Goal: Task Accomplishment & Management: Manage account settings

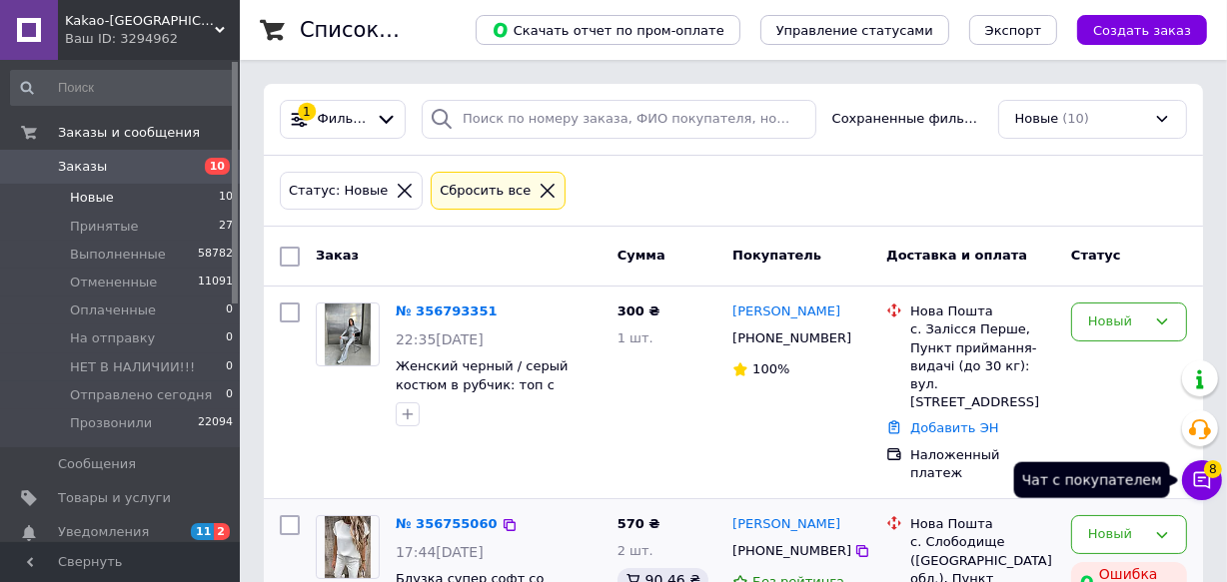
click at [1207, 480] on icon at bounding box center [1202, 480] width 20 height 20
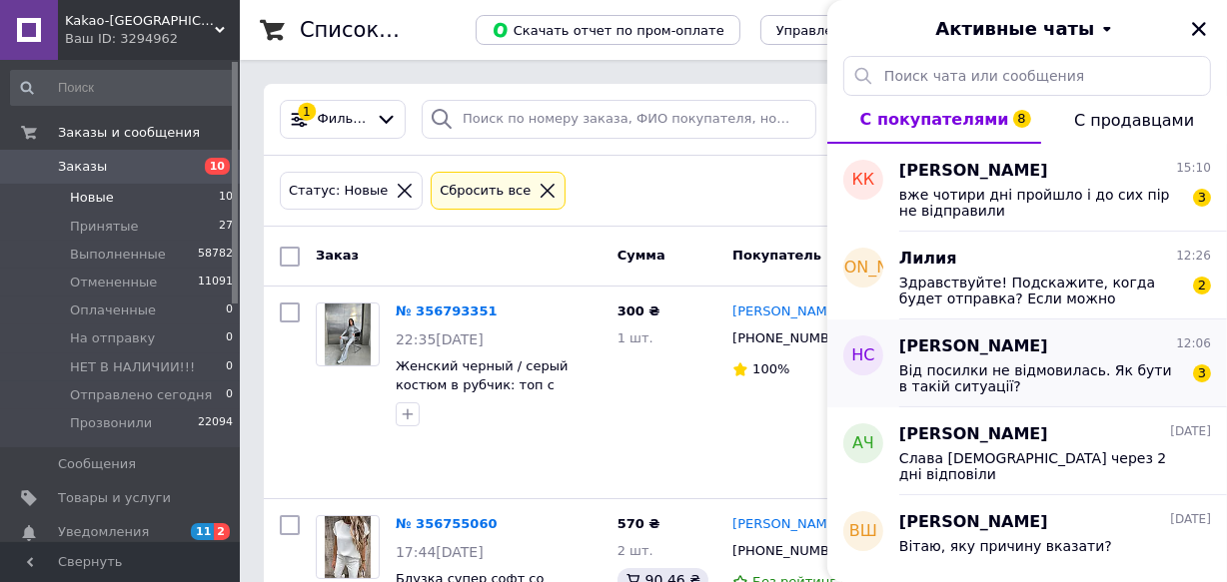
click at [1034, 381] on span "Від посилки не відмовилась. Як бути в такій ситуації?" at bounding box center [1041, 379] width 284 height 32
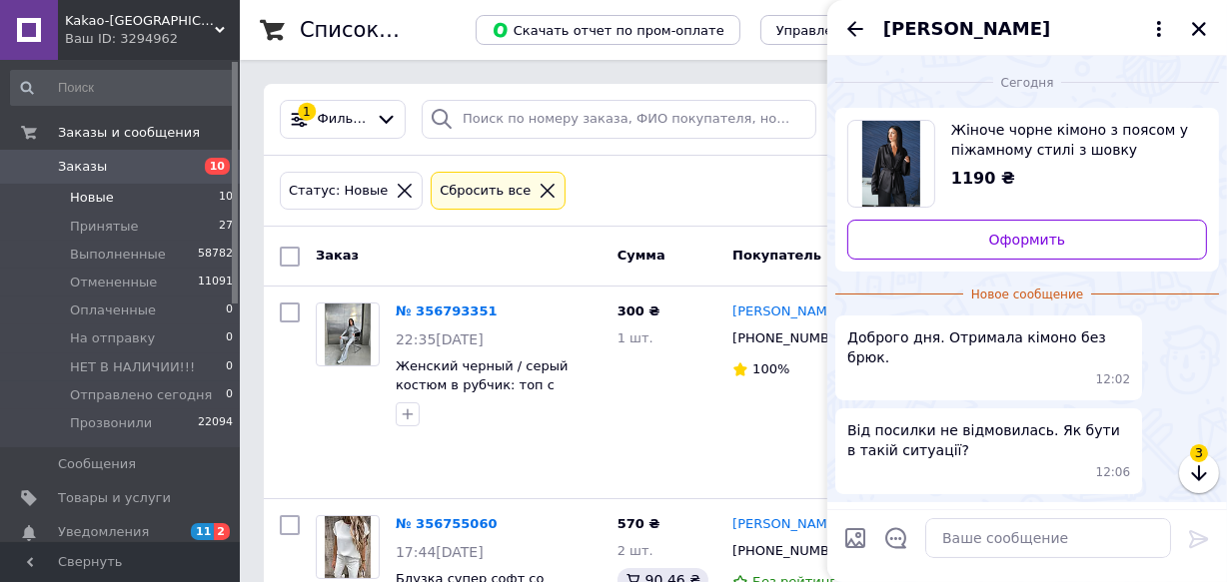
scroll to position [46, 0]
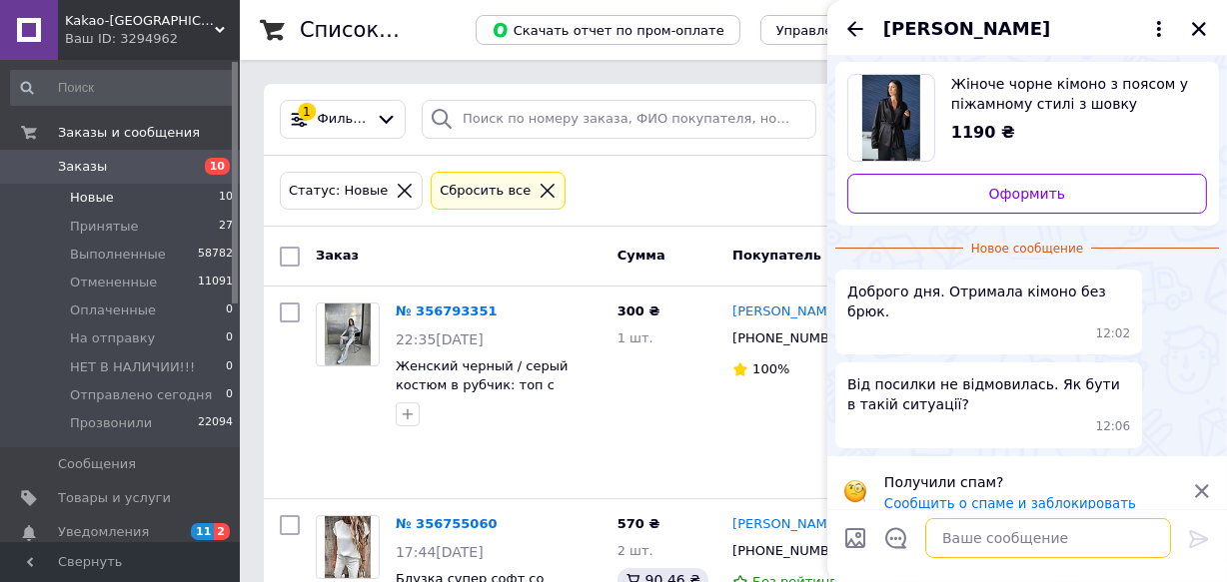
click at [1029, 538] on textarea at bounding box center [1048, 538] width 246 height 40
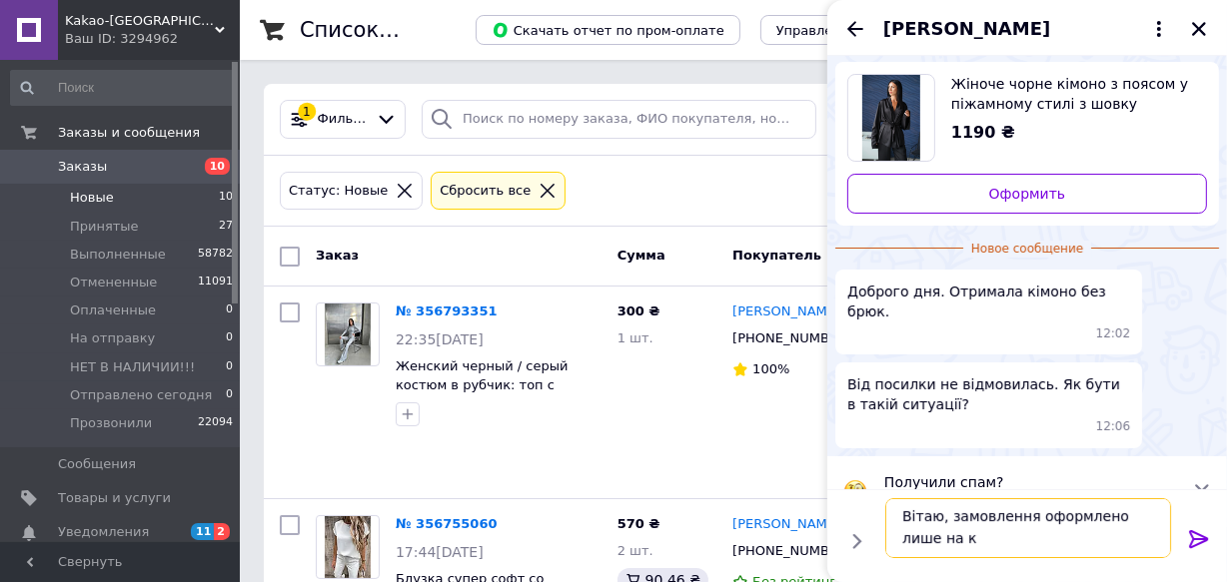
scroll to position [1, 0]
type textarea "Вітаю, замовлення оформлено лише на кімоно"
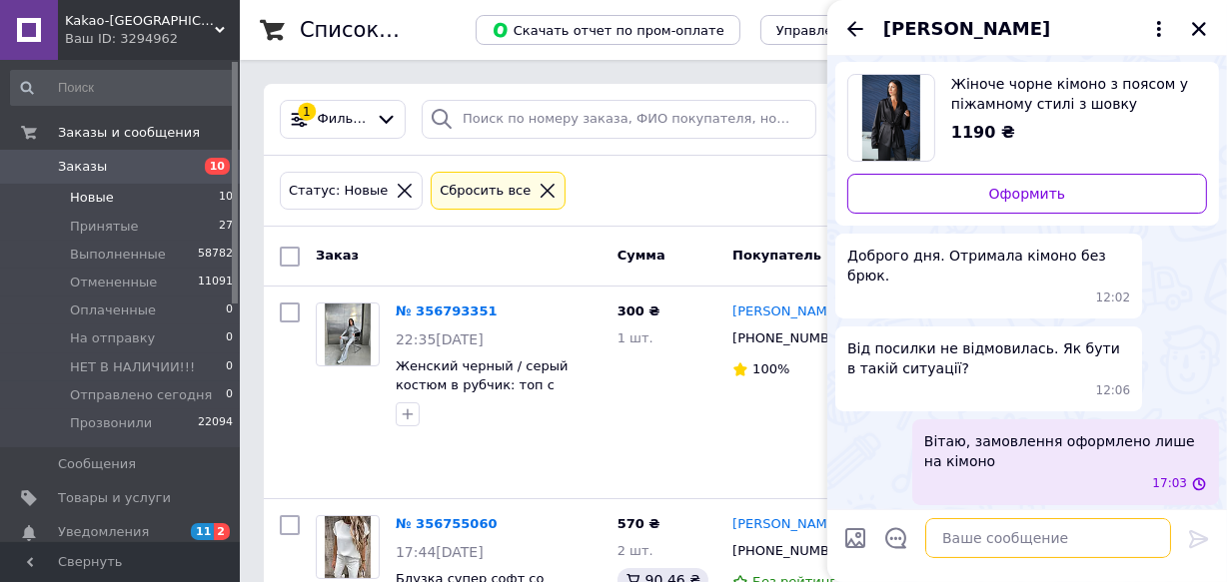
scroll to position [30, 0]
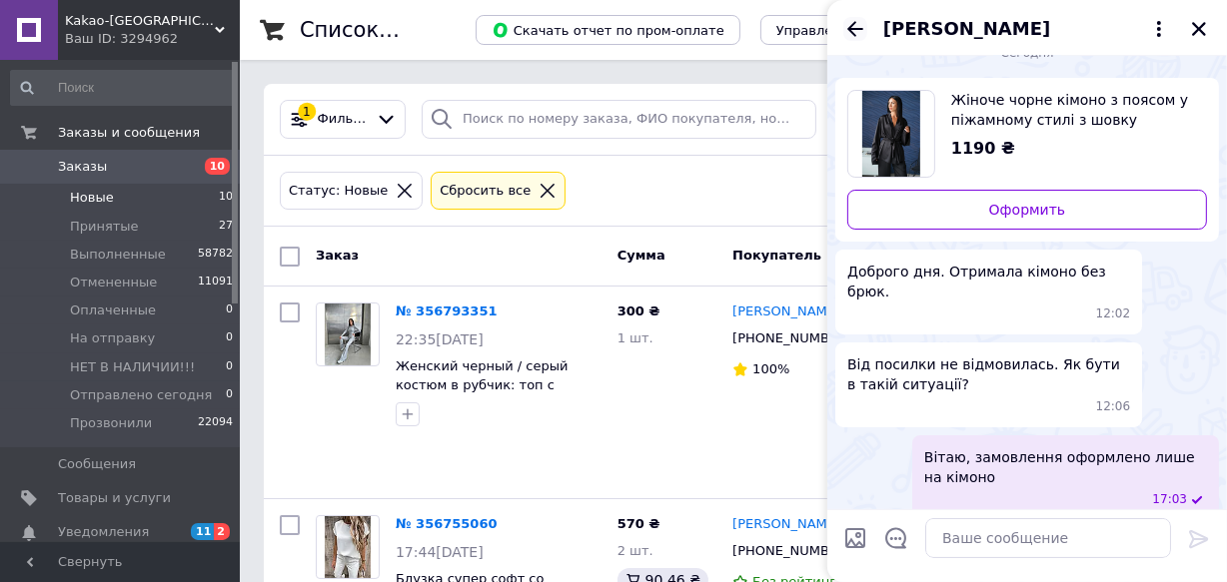
click at [858, 29] on icon "Назад" at bounding box center [855, 29] width 24 height 24
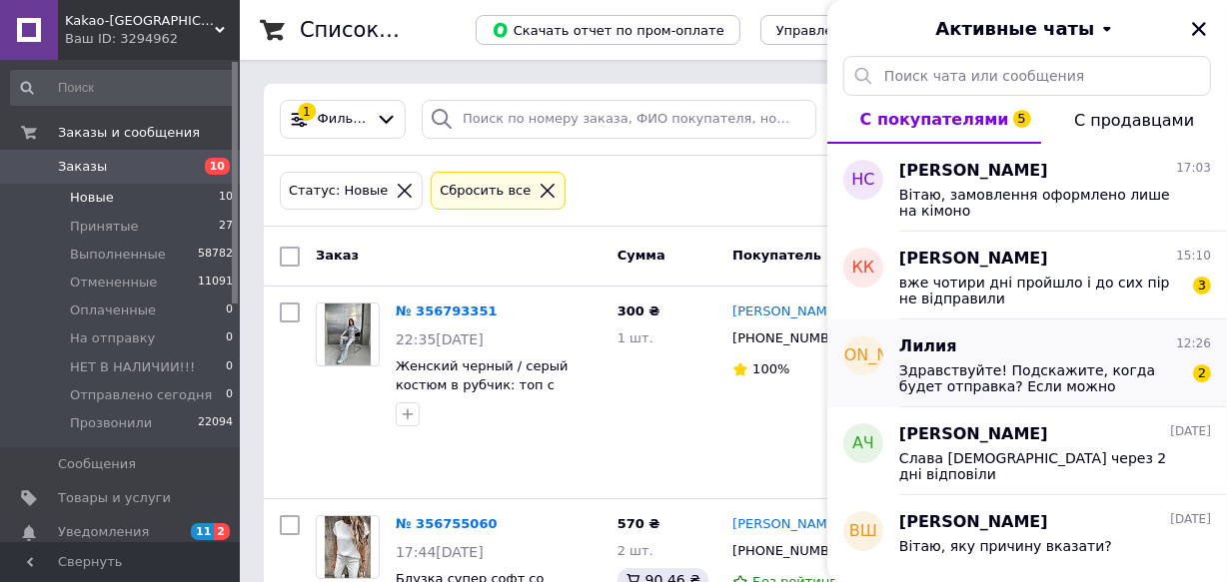
click at [1058, 370] on span "Здравствуйте! Подскажите, когда будет отправка? Если можно сегодня-завтра. Мне …" at bounding box center [1041, 379] width 284 height 32
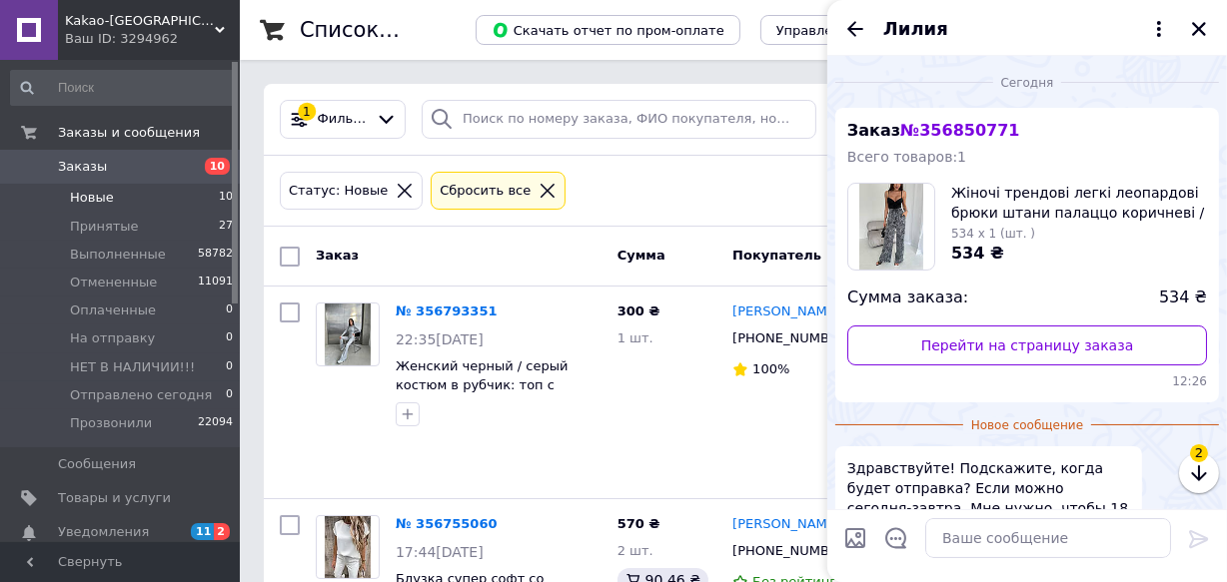
scroll to position [144, 0]
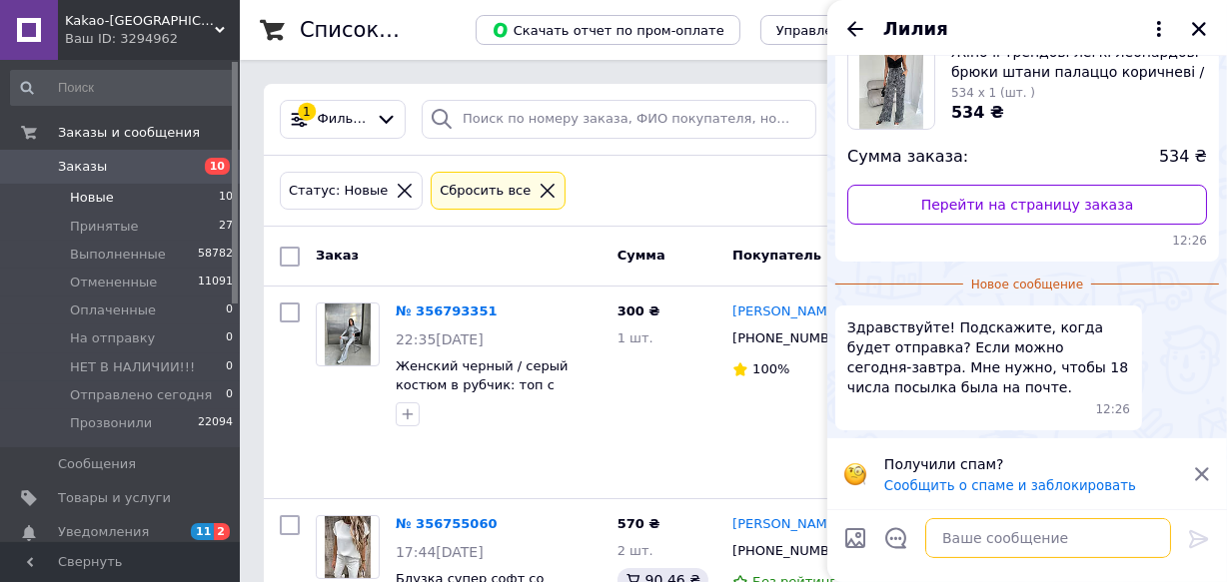
click at [1018, 535] on textarea at bounding box center [1048, 538] width 246 height 40
click at [1141, 532] on textarea "[PERSON_NAME], Вам телефонував наш операт" at bounding box center [1028, 538] width 286 height 40
type textarea "[PERSON_NAME], Вам телефонував наш оператор"
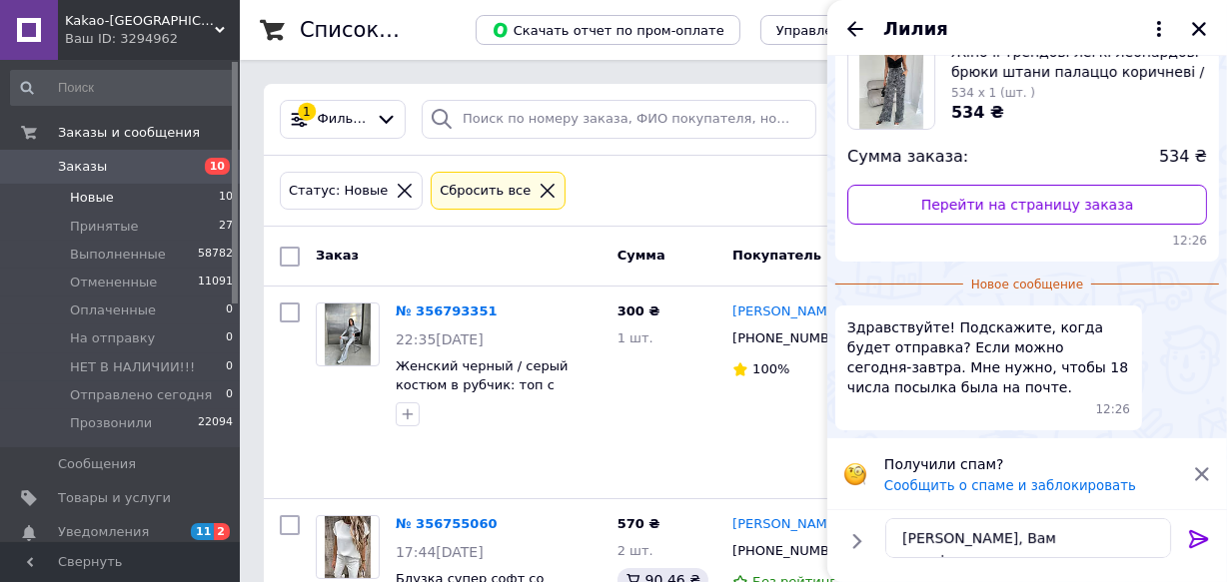
click at [1189, 535] on icon at bounding box center [1199, 539] width 24 height 24
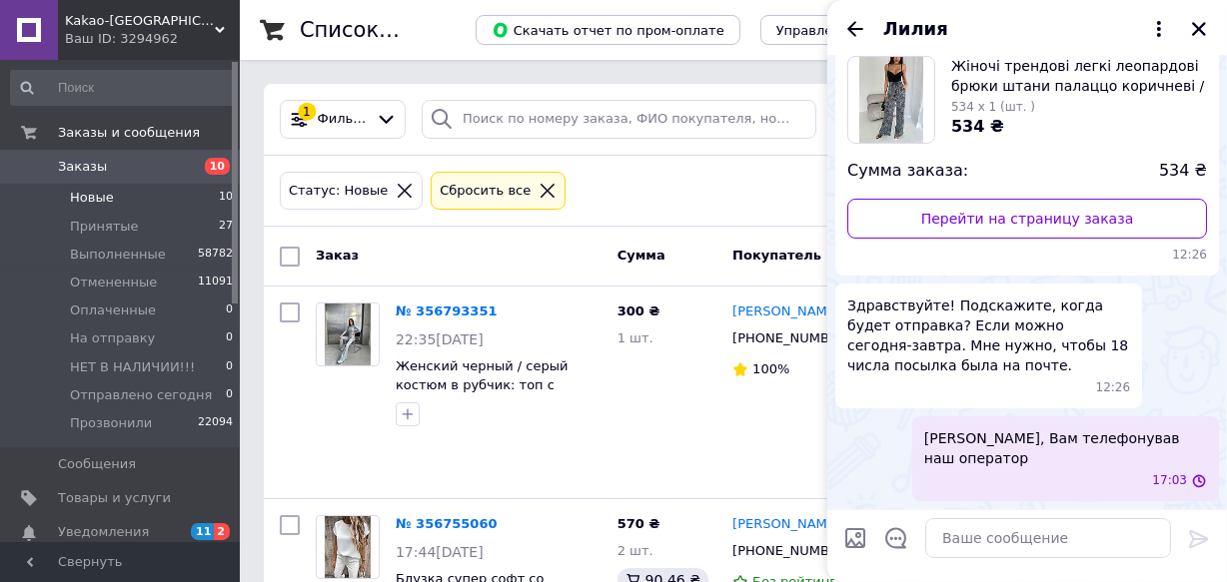
scroll to position [107, 0]
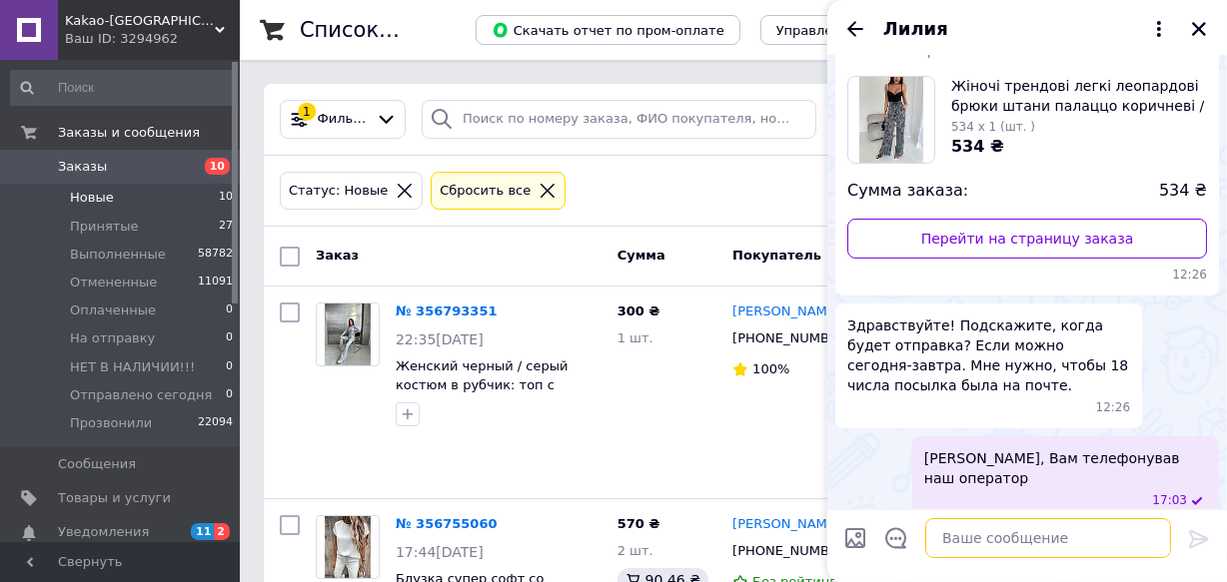
drag, startPoint x: 1049, startPoint y: 545, endPoint x: 1056, endPoint y: 564, distance: 20.2
click at [1057, 555] on textarea at bounding box center [1048, 538] width 246 height 40
click at [1029, 542] on textarea "Чи вказати щоб звязався повторно?" at bounding box center [1028, 538] width 286 height 40
type textarea "Чи вказати щоб зв'язався повторно?"
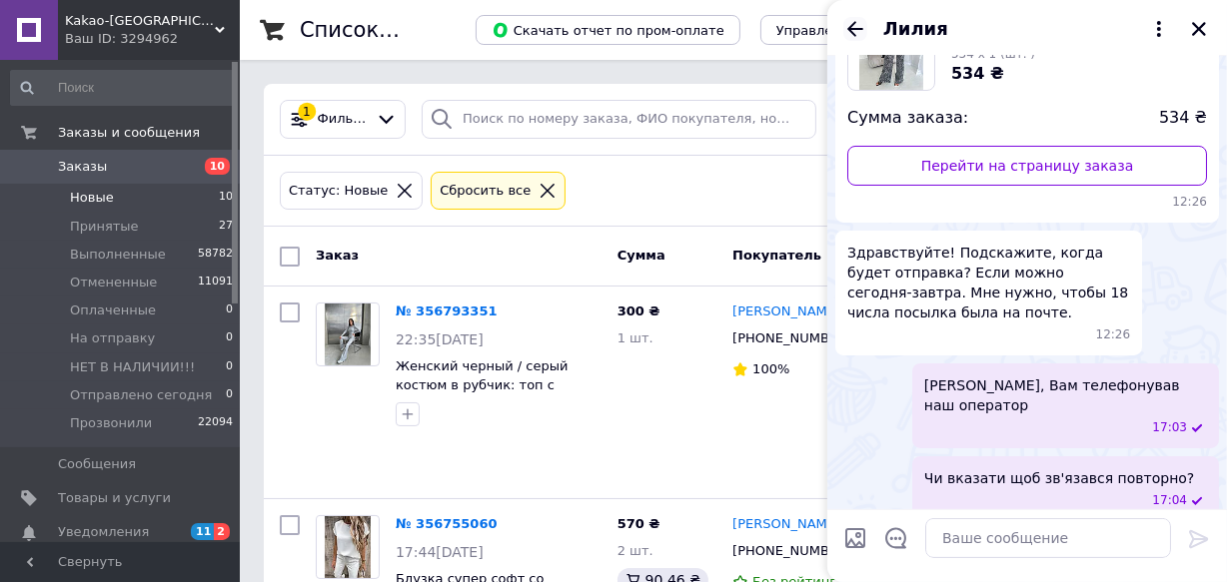
click at [849, 30] on icon "Назад" at bounding box center [855, 28] width 16 height 15
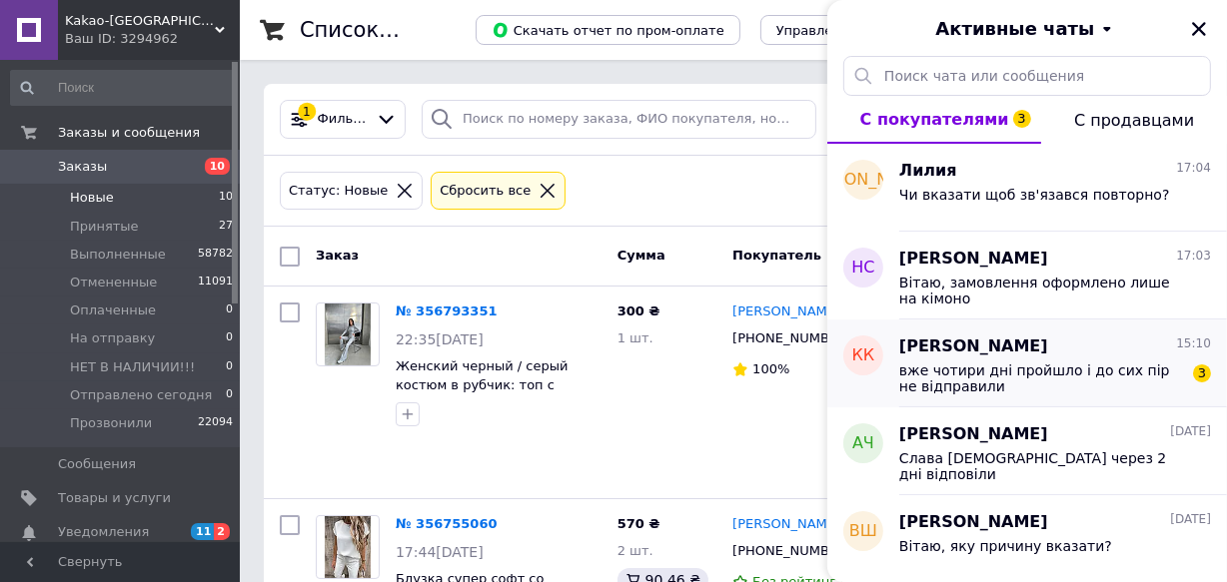
click at [1056, 359] on div "вже чотири дні пройшло і до сих пір не відправили 3" at bounding box center [1055, 377] width 312 height 36
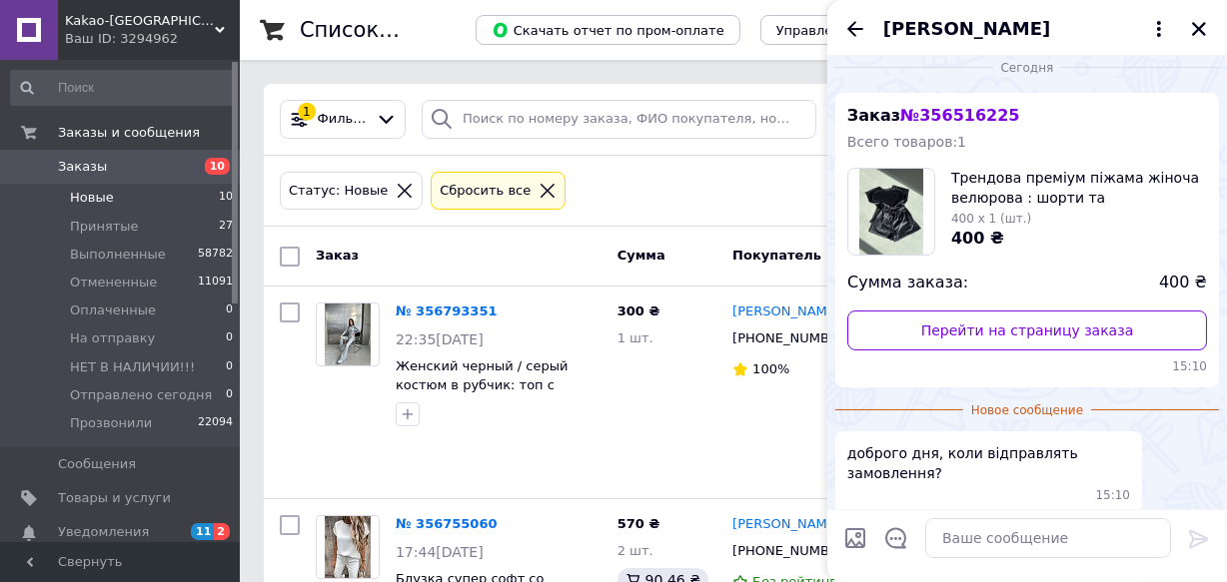
scroll to position [197, 0]
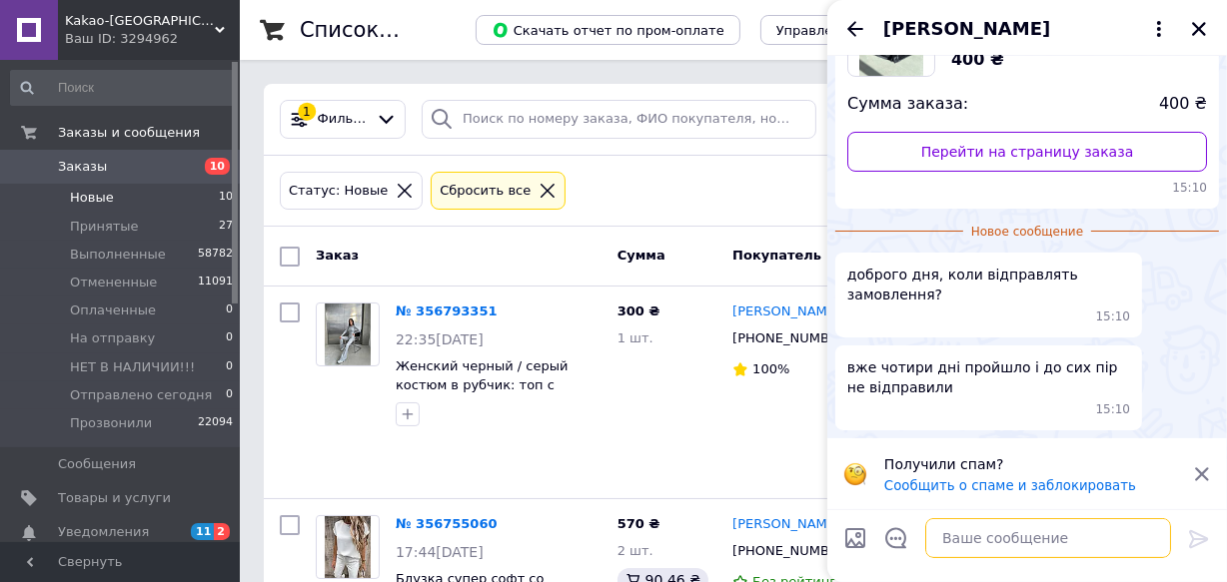
click at [1039, 525] on textarea at bounding box center [1048, 538] width 246 height 40
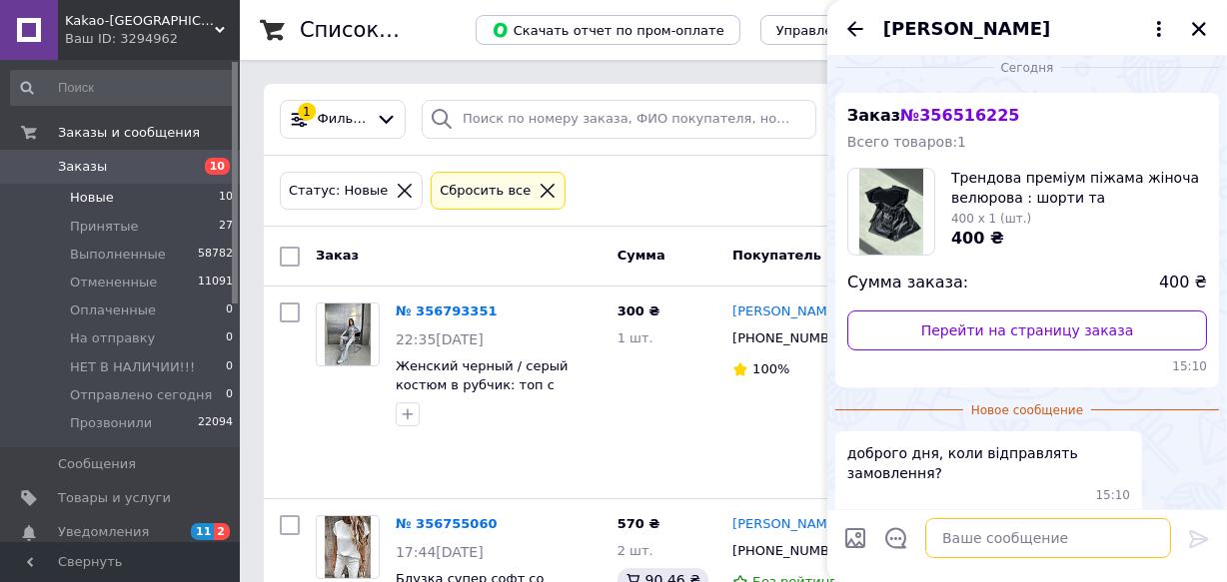
scroll to position [0, 0]
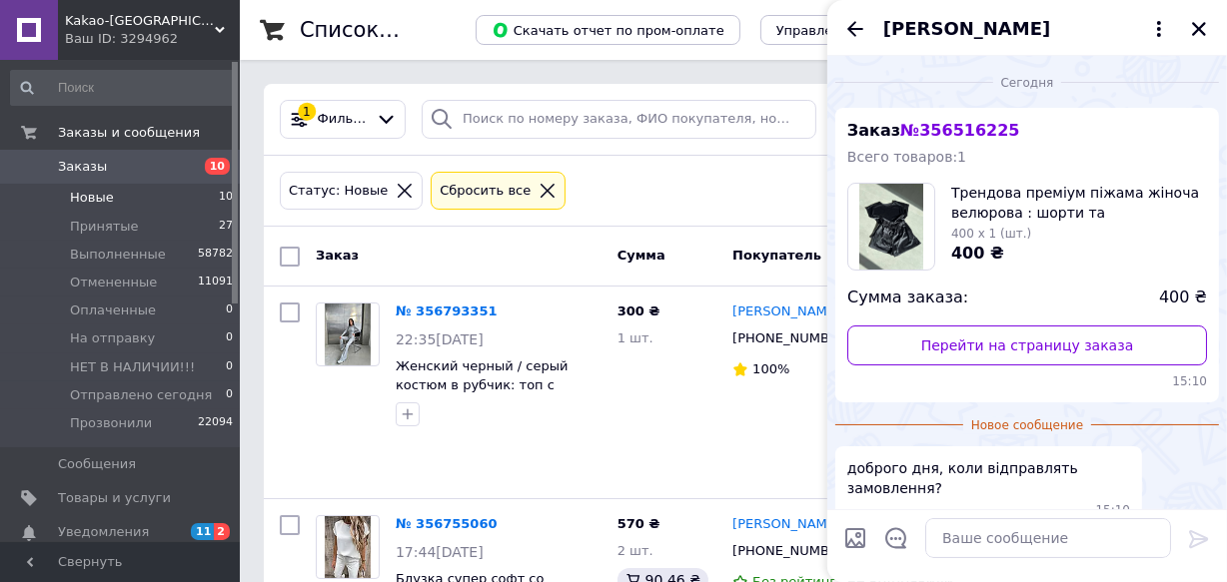
click at [965, 129] on span "№ 356516225" at bounding box center [959, 130] width 119 height 19
copy span "356516225"
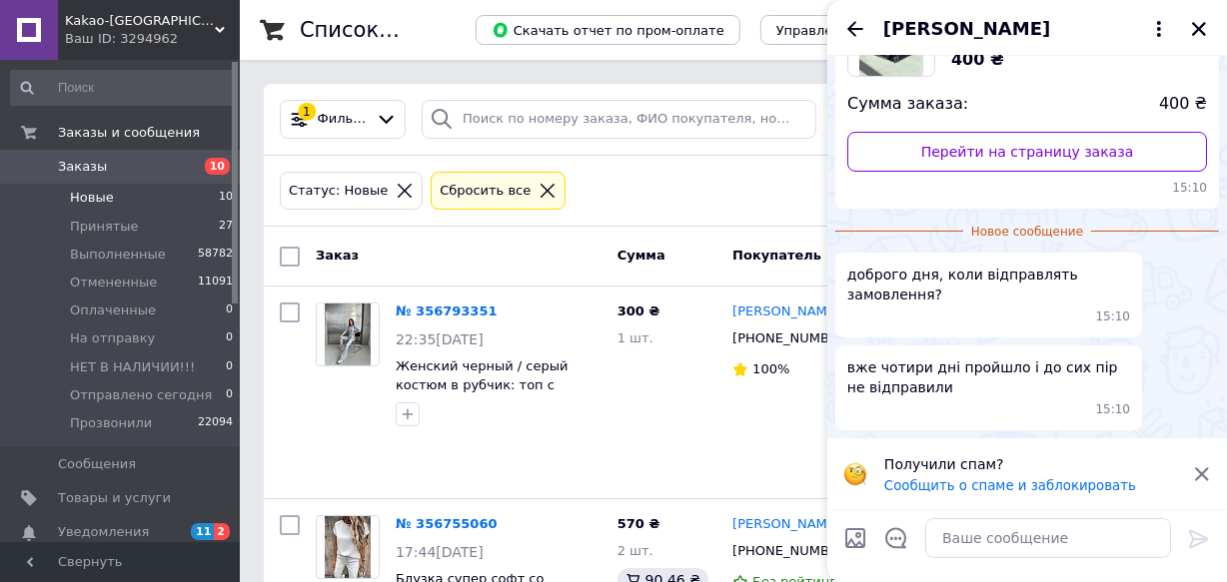
click at [1052, 567] on div at bounding box center [1027, 545] width 400 height 73
click at [1044, 547] on textarea at bounding box center [1048, 538] width 246 height 40
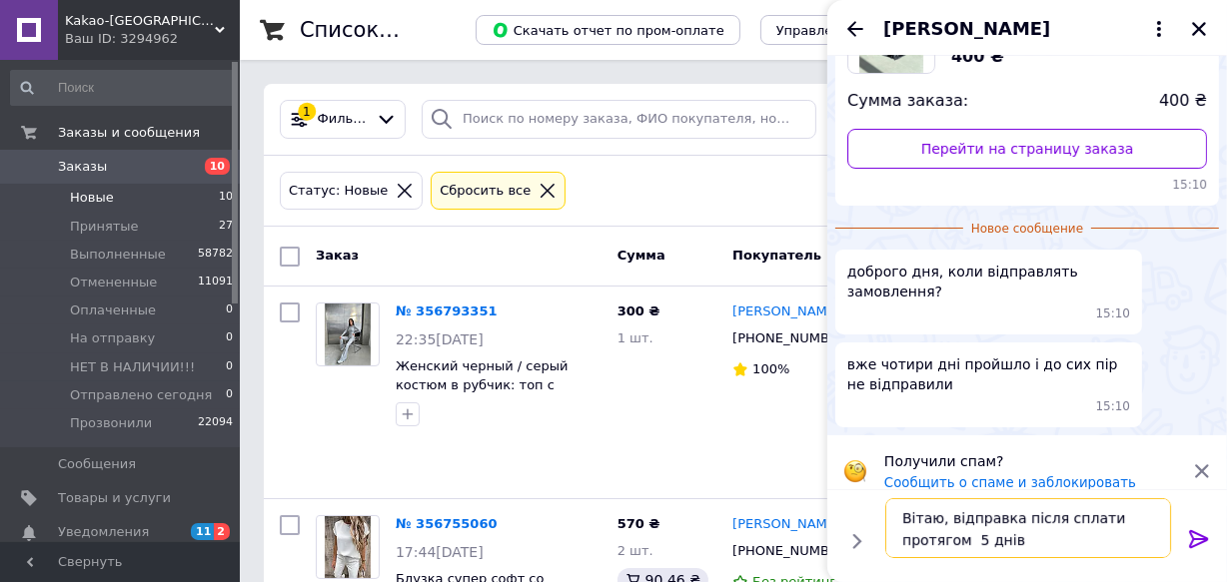
type textarea "Вітаю, відправка після сплати протягом 5 днів"
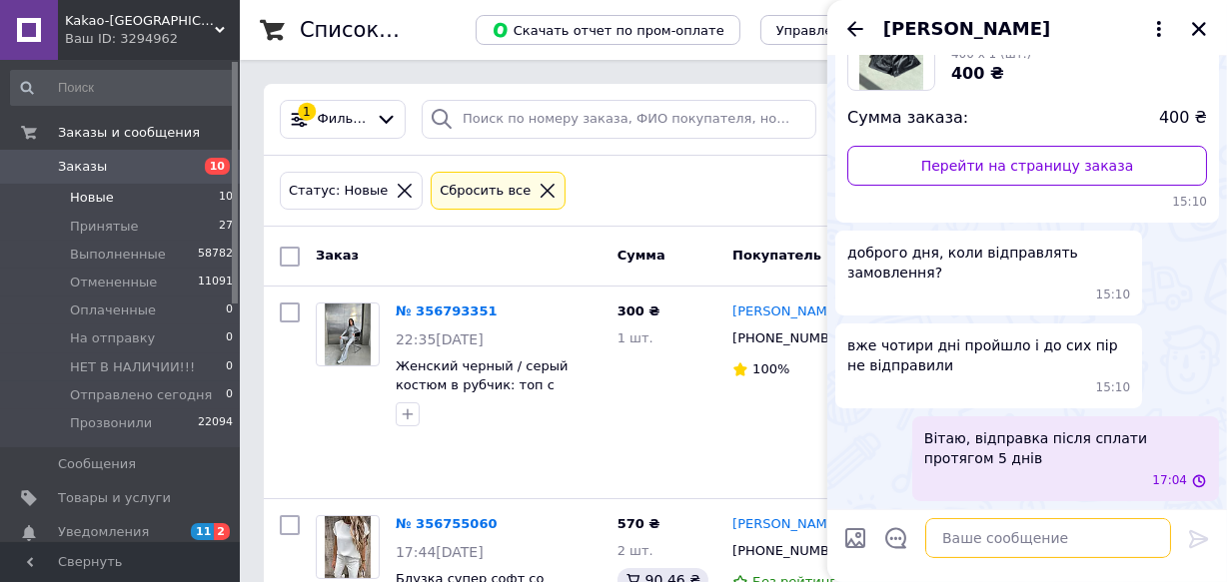
scroll to position [180, 0]
click at [852, 32] on icon "Назад" at bounding box center [855, 28] width 16 height 15
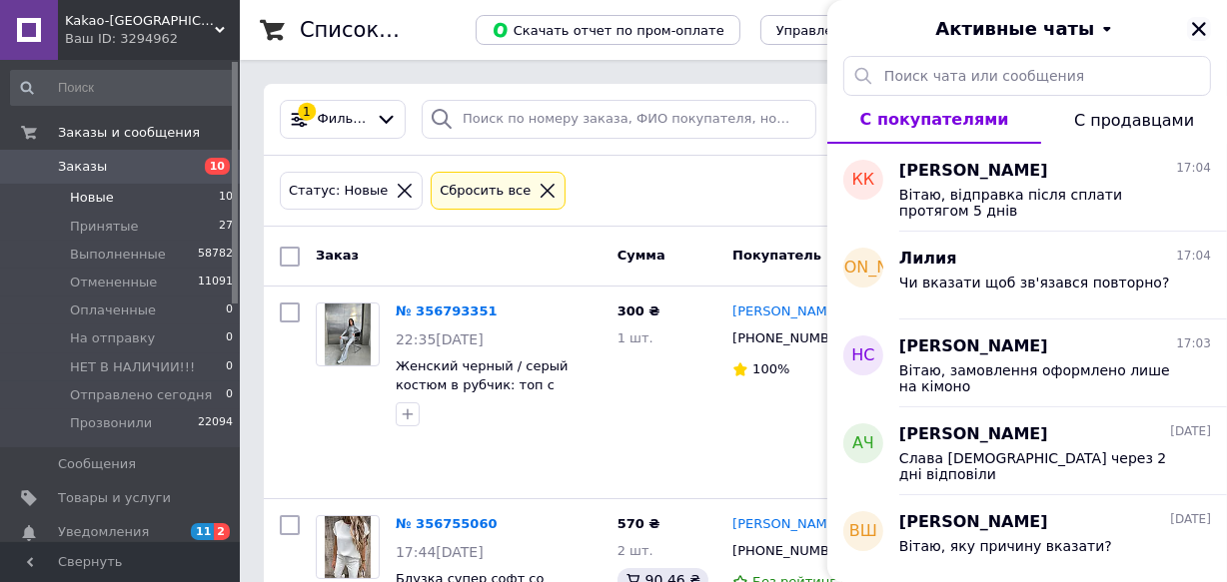
click at [1200, 29] on icon "Закрыть" at bounding box center [1199, 29] width 14 height 14
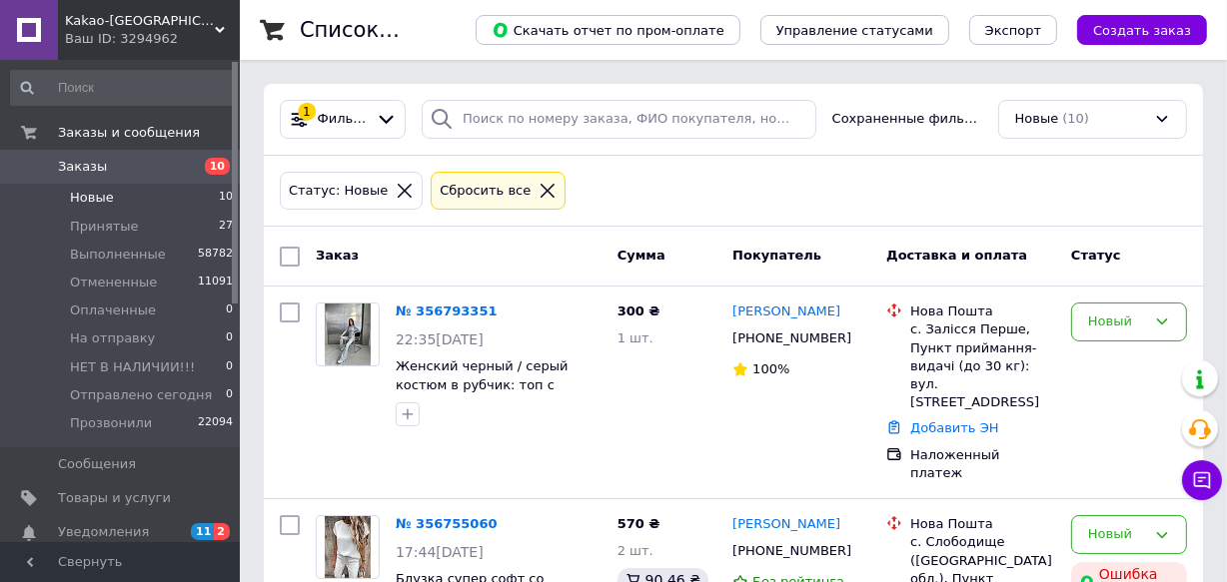
click at [170, 198] on li "Новые 10" at bounding box center [122, 198] width 245 height 28
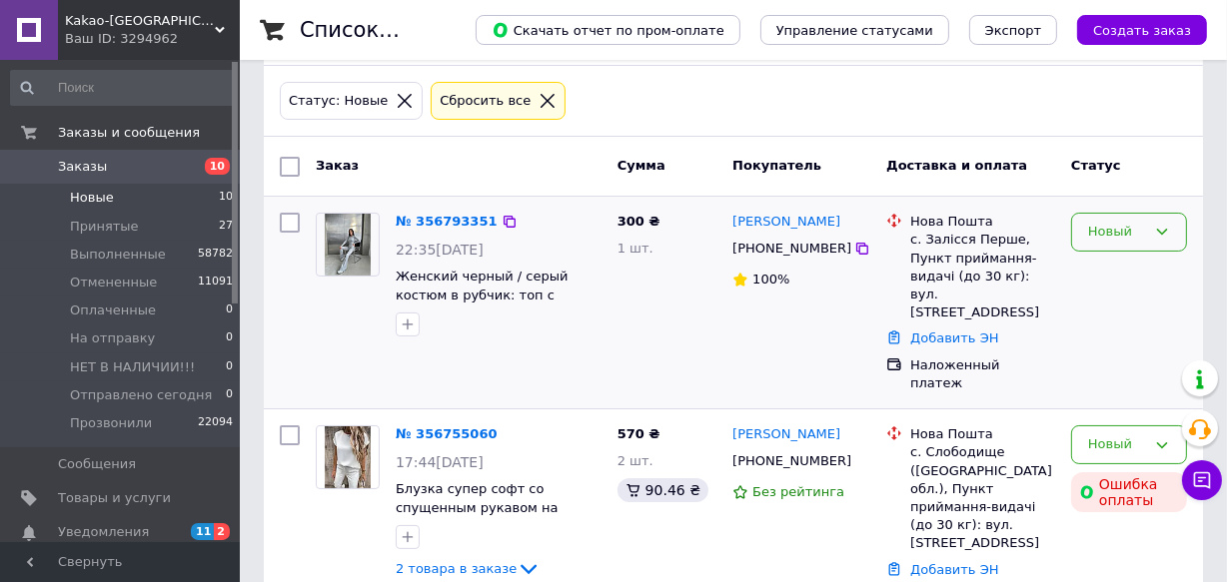
click at [1121, 237] on div "Новый" at bounding box center [1117, 232] width 58 height 21
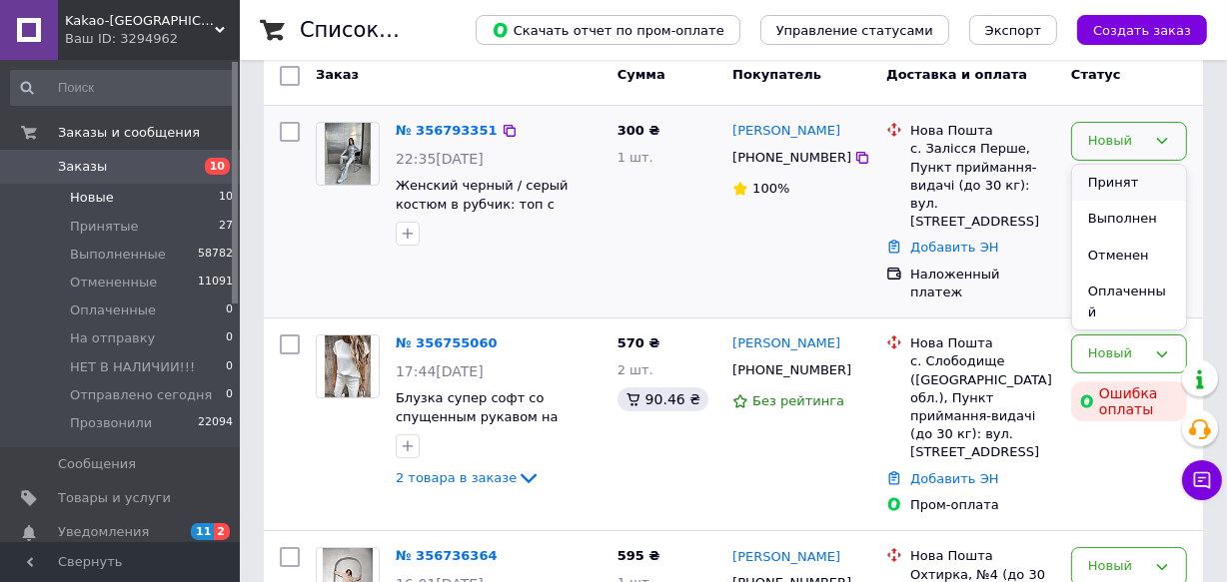
drag, startPoint x: 1120, startPoint y: 264, endPoint x: 1122, endPoint y: 186, distance: 77.9
click at [1122, 188] on ul "Принят Выполнен Отменен Оплаченный На отправку НЕТ В НАЛИЧИИ!!! Отправлено сего…" at bounding box center [1129, 248] width 114 height 166
click at [1120, 181] on li "Принят" at bounding box center [1129, 183] width 114 height 37
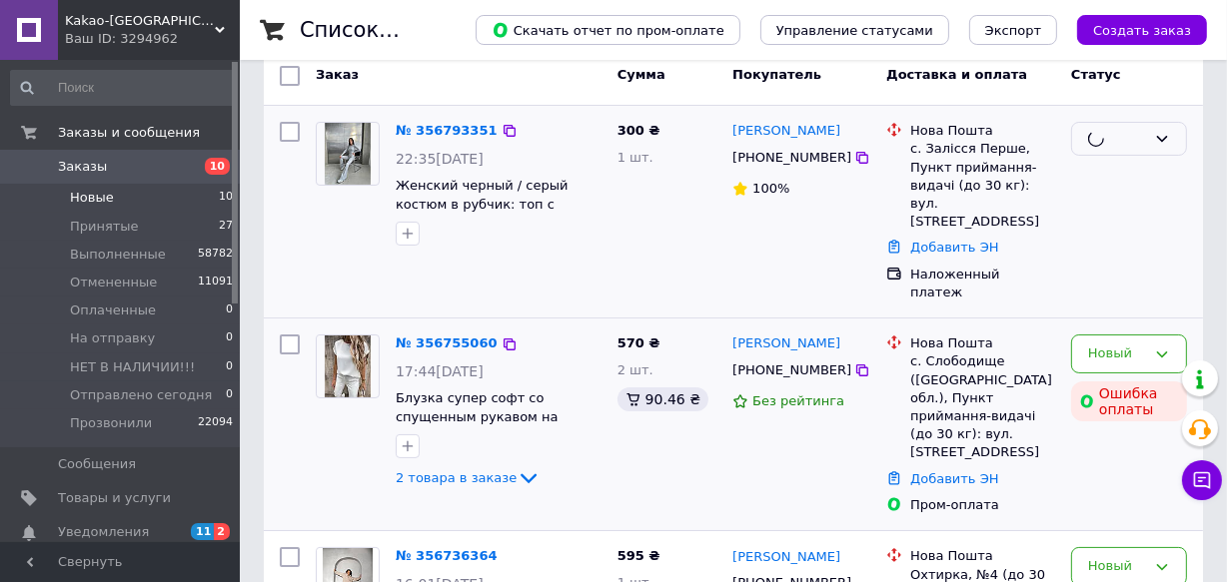
scroll to position [363, 0]
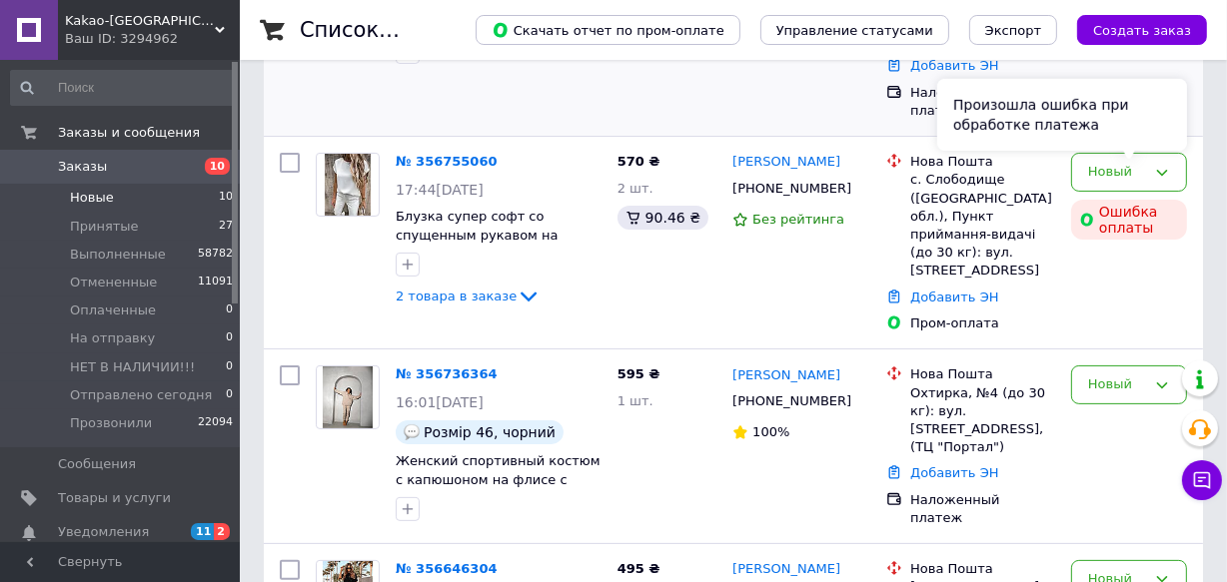
click at [1104, 142] on div "Произошла ошибка при обработке платежа" at bounding box center [1062, 115] width 250 height 72
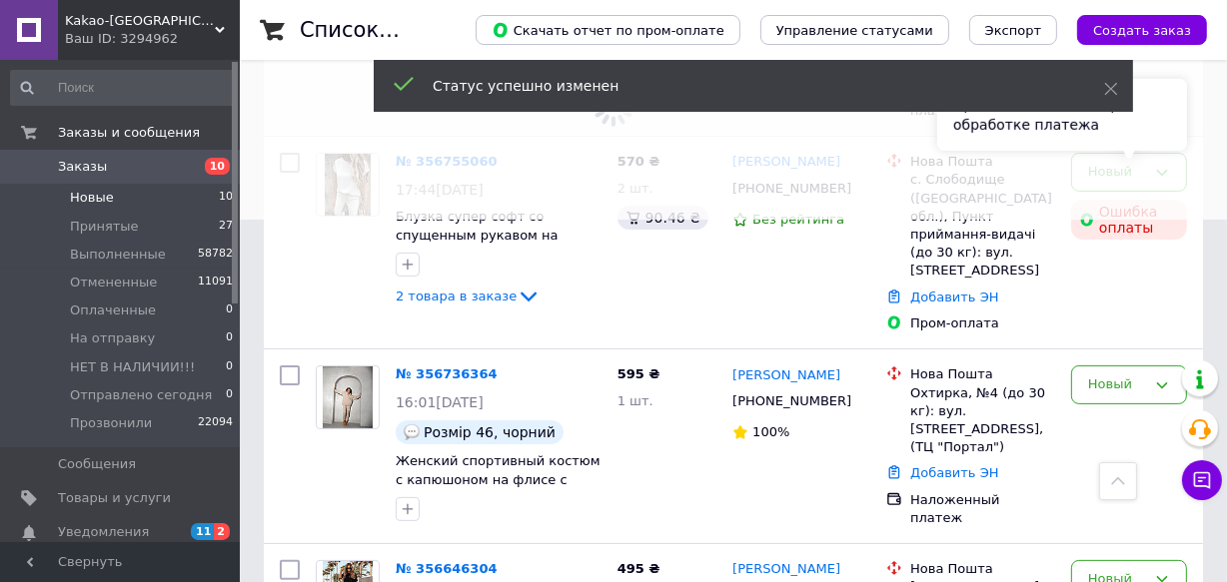
click at [1169, 136] on div "Произошла ошибка при обработке платежа" at bounding box center [1062, 115] width 250 height 72
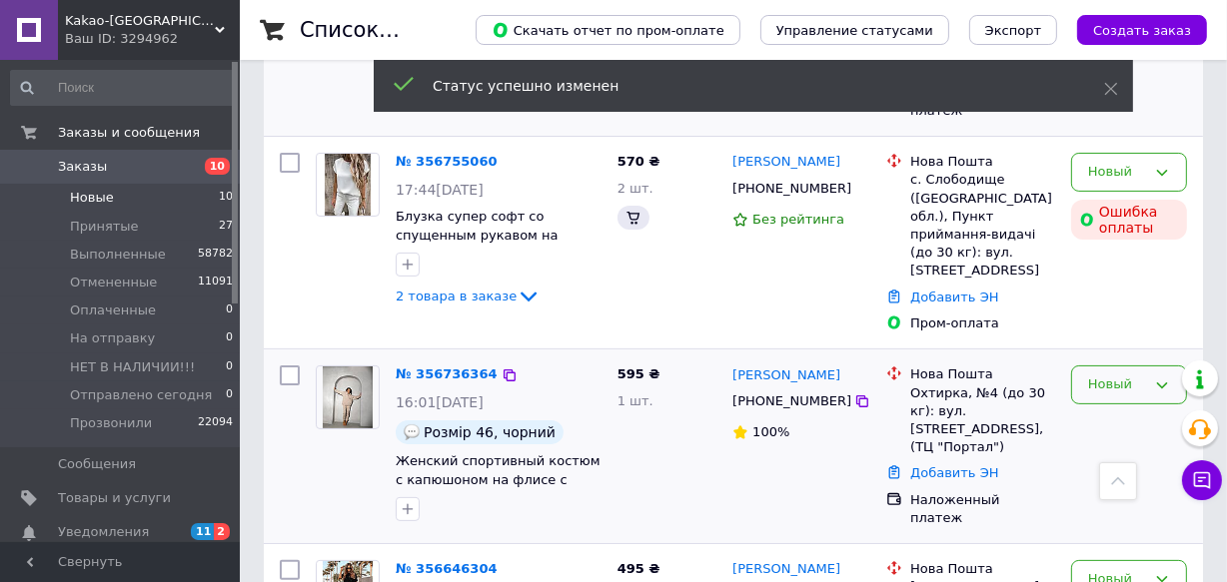
click at [1136, 375] on div "Новый" at bounding box center [1117, 385] width 58 height 21
click at [1091, 409] on li "Принят" at bounding box center [1129, 427] width 114 height 37
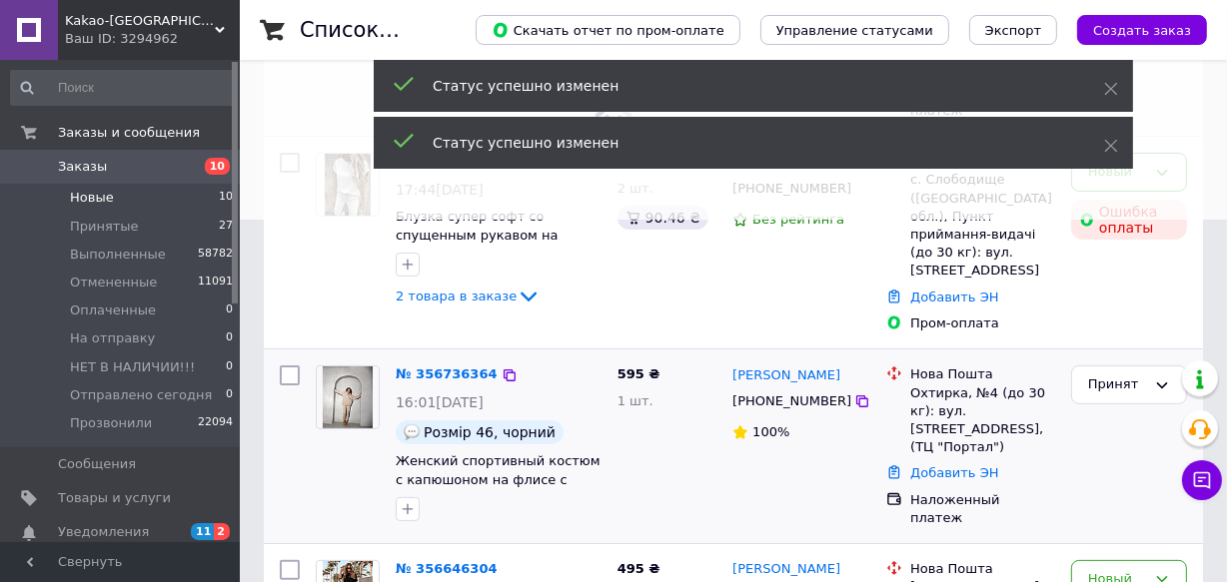
scroll to position [272, 0]
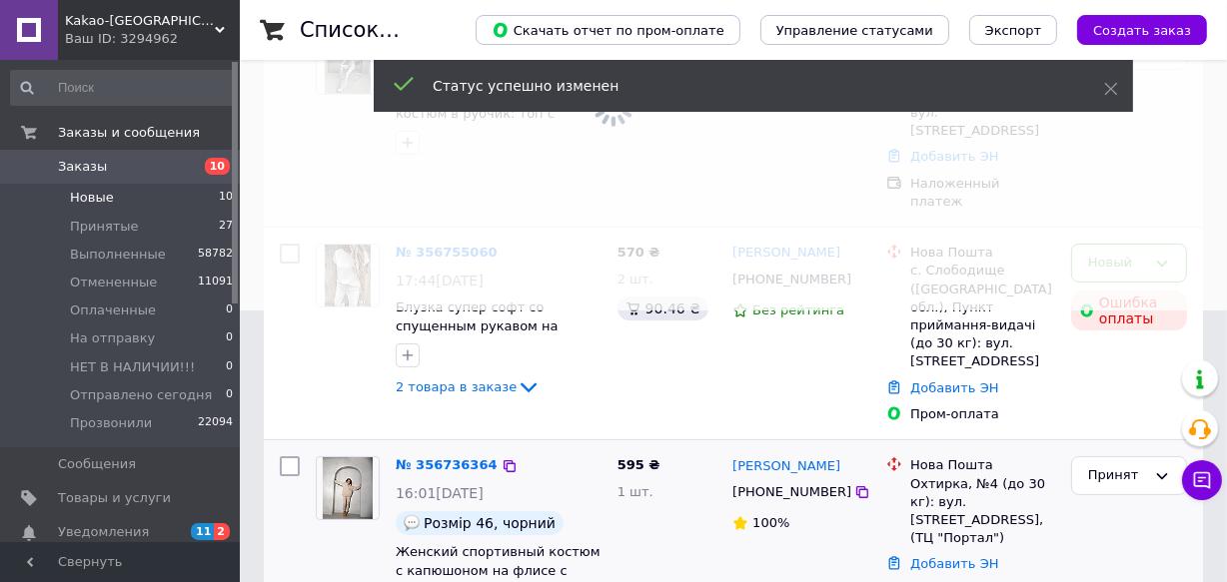
click at [1131, 228] on span at bounding box center [613, 19] width 1227 height 582
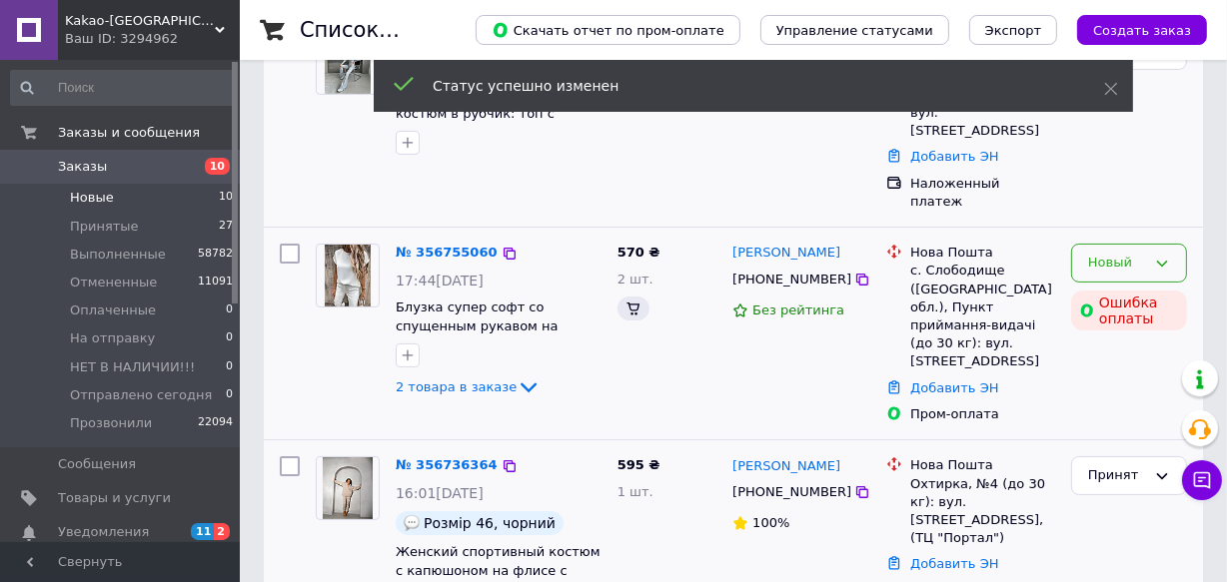
click at [1124, 253] on div "Новый" at bounding box center [1117, 263] width 58 height 21
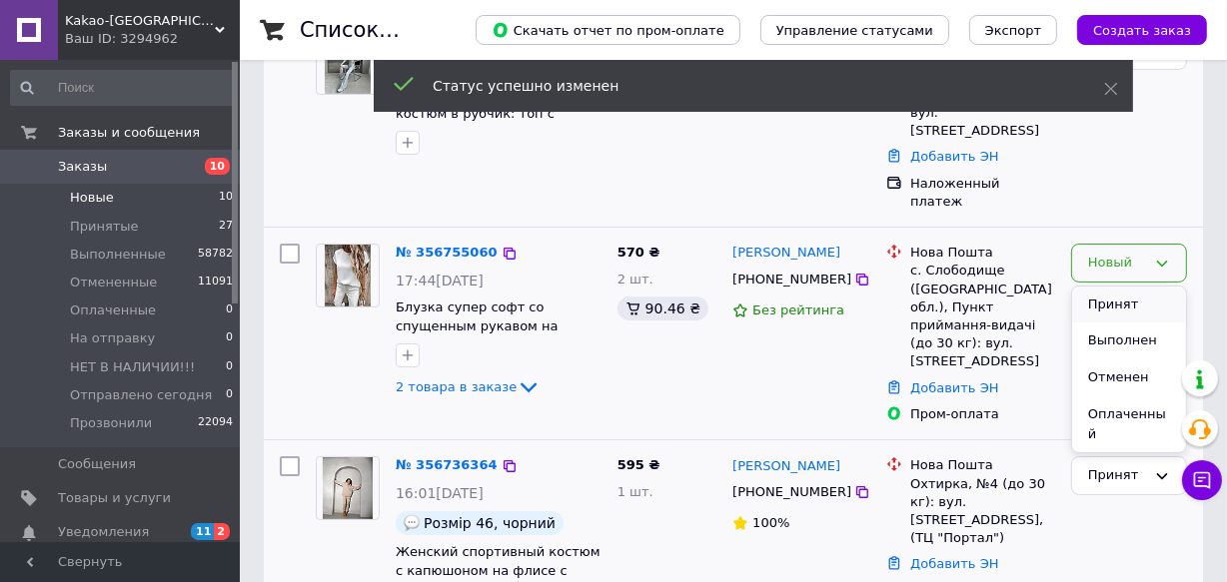
click at [1119, 287] on li "Принят" at bounding box center [1129, 305] width 114 height 37
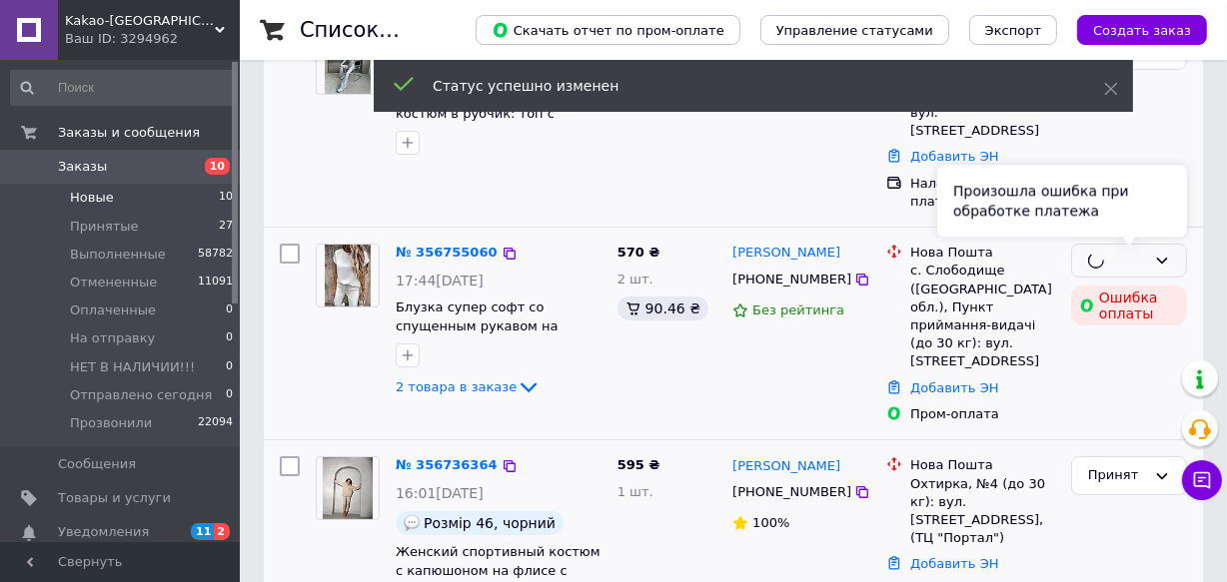
scroll to position [544, 0]
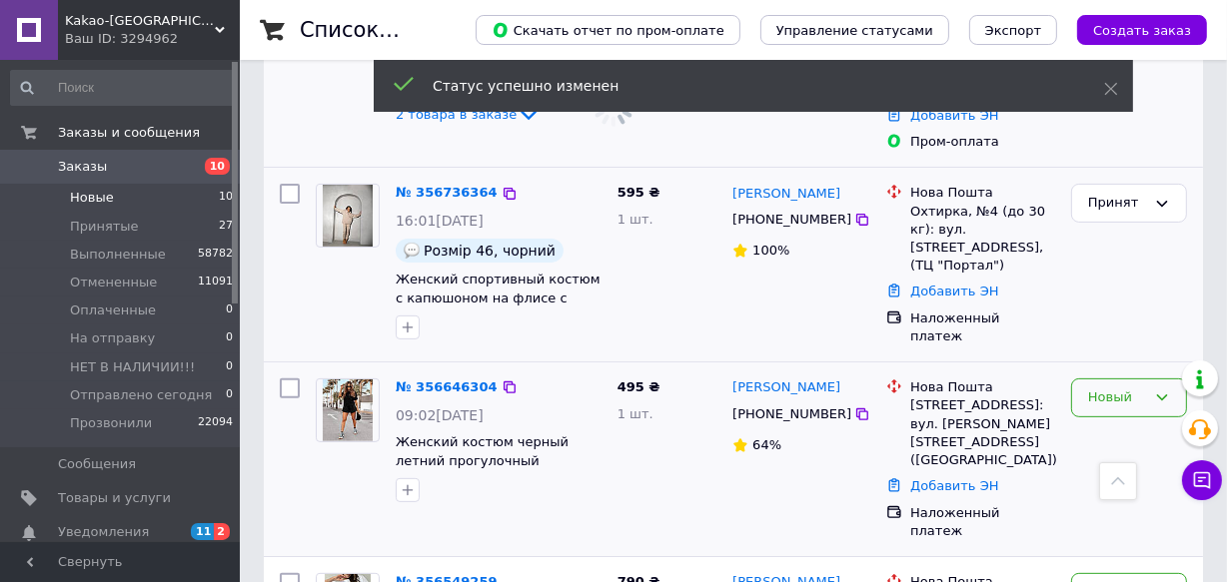
click at [1127, 388] on div "Новый" at bounding box center [1117, 398] width 58 height 21
click at [1118, 422] on li "Принят" at bounding box center [1129, 440] width 114 height 37
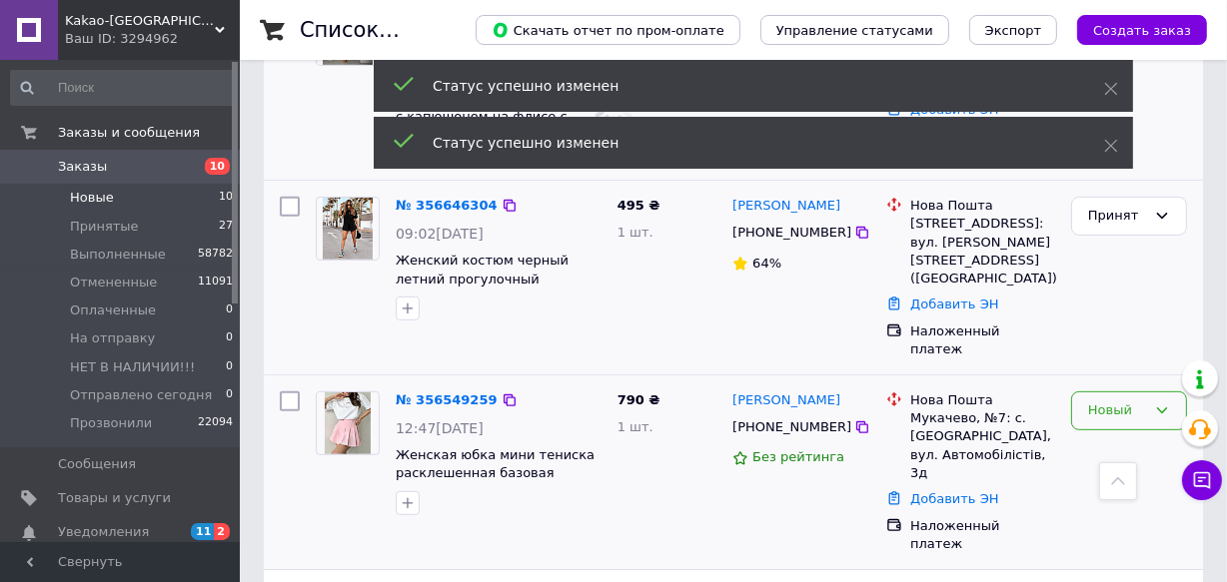
click at [1118, 401] on div "Новый" at bounding box center [1117, 411] width 58 height 21
click at [1122, 435] on li "Принят" at bounding box center [1129, 453] width 114 height 37
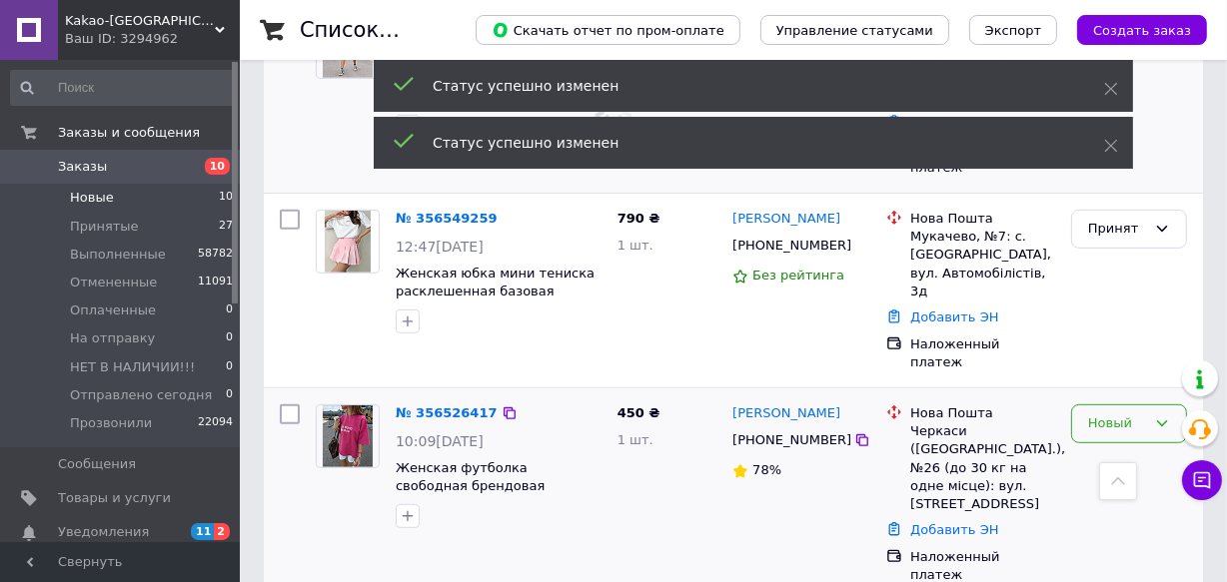
click at [1116, 414] on div "Новый" at bounding box center [1117, 424] width 58 height 21
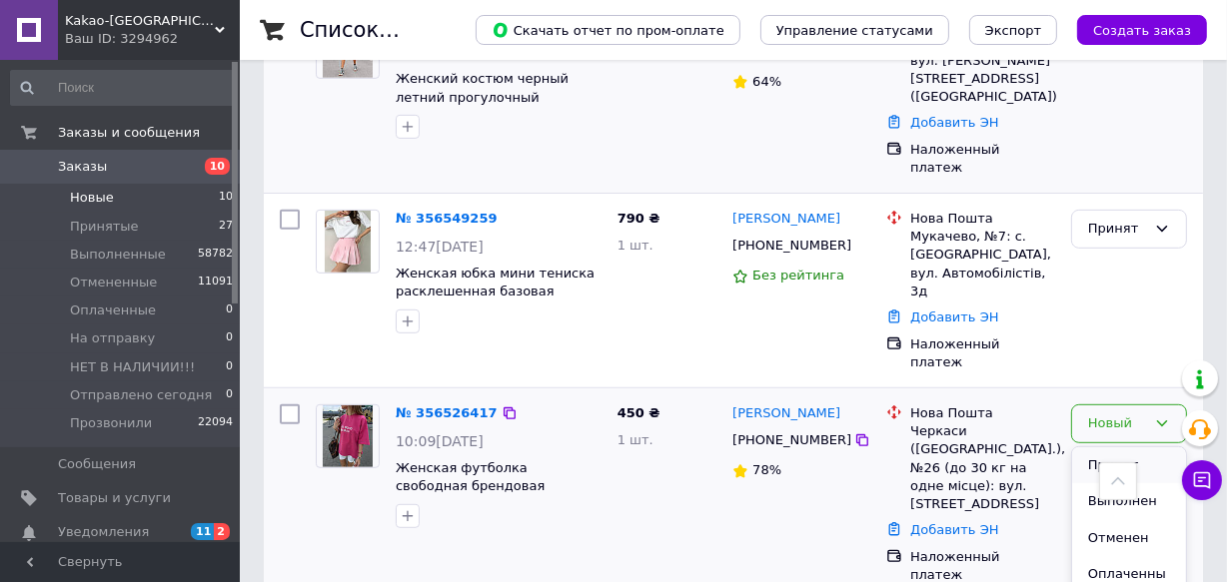
click at [1118, 447] on li "Принят" at bounding box center [1129, 465] width 114 height 37
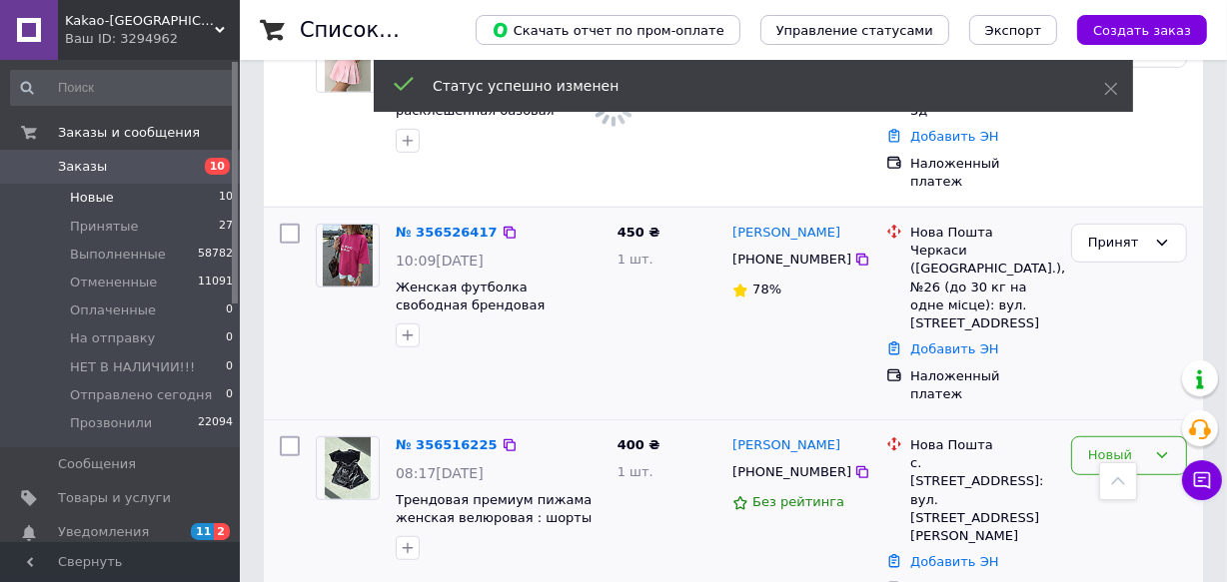
click at [1106, 445] on div "Новый" at bounding box center [1117, 455] width 58 height 21
click at [1113, 479] on li "Принят" at bounding box center [1129, 497] width 114 height 37
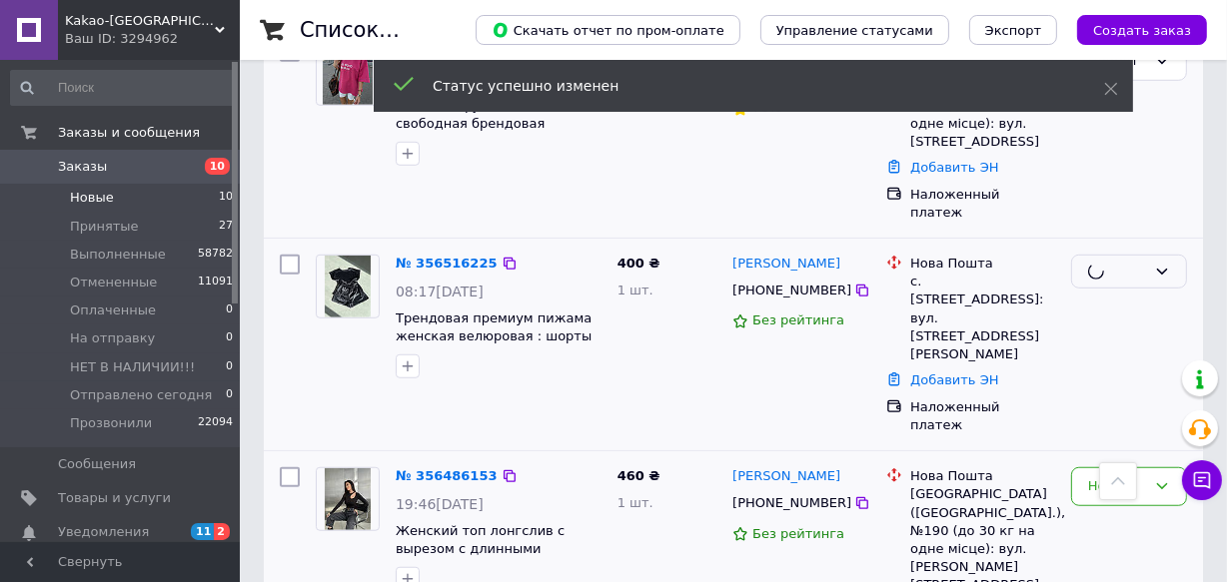
scroll to position [1452, 0]
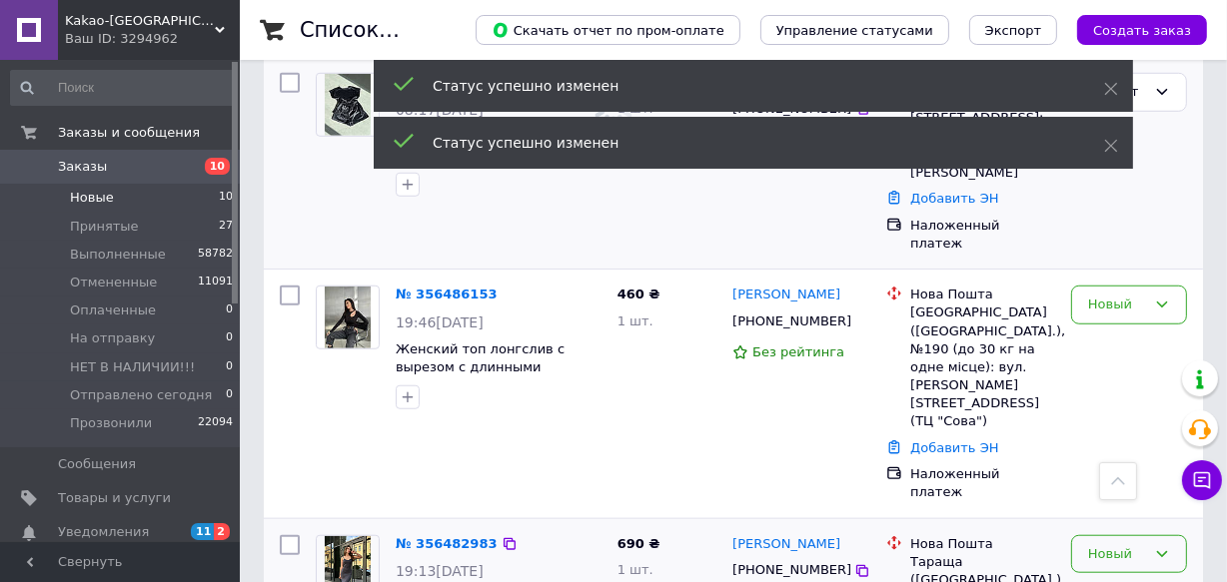
click at [1119, 544] on div "Новый" at bounding box center [1117, 554] width 58 height 21
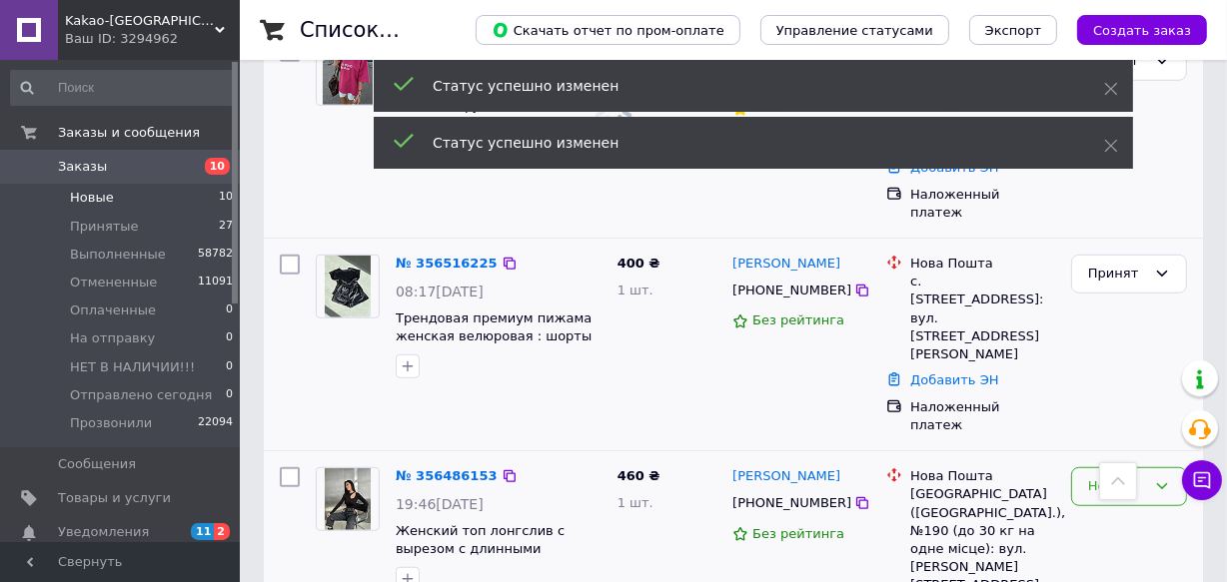
click at [1121, 476] on div "Новый" at bounding box center [1117, 486] width 58 height 21
click at [1127, 510] on li "Принят" at bounding box center [1129, 528] width 114 height 37
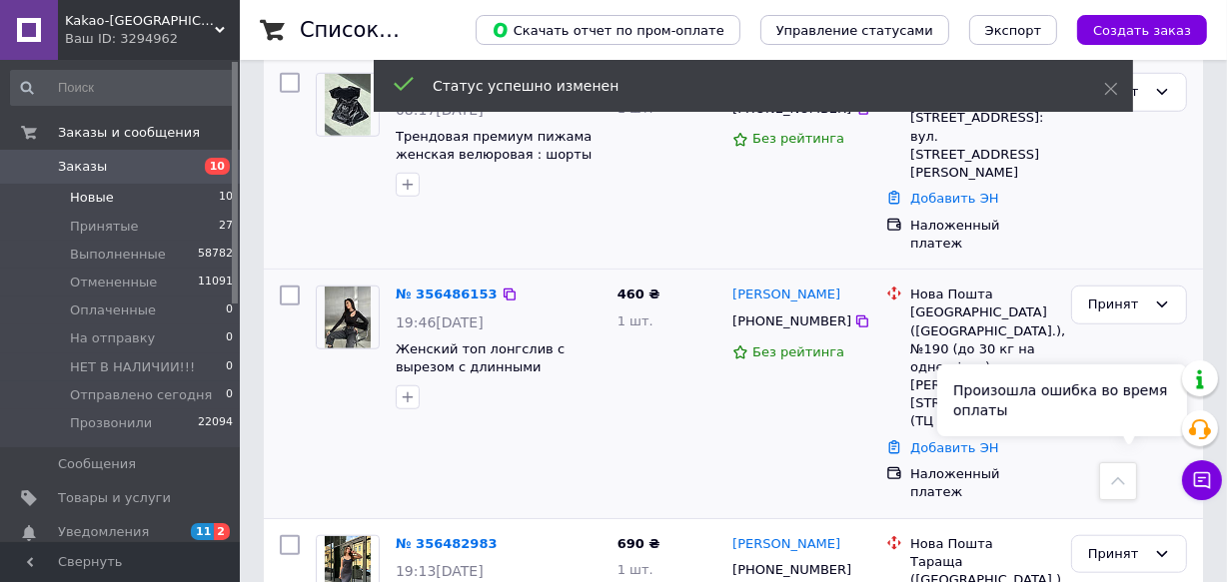
scroll to position [1478, 0]
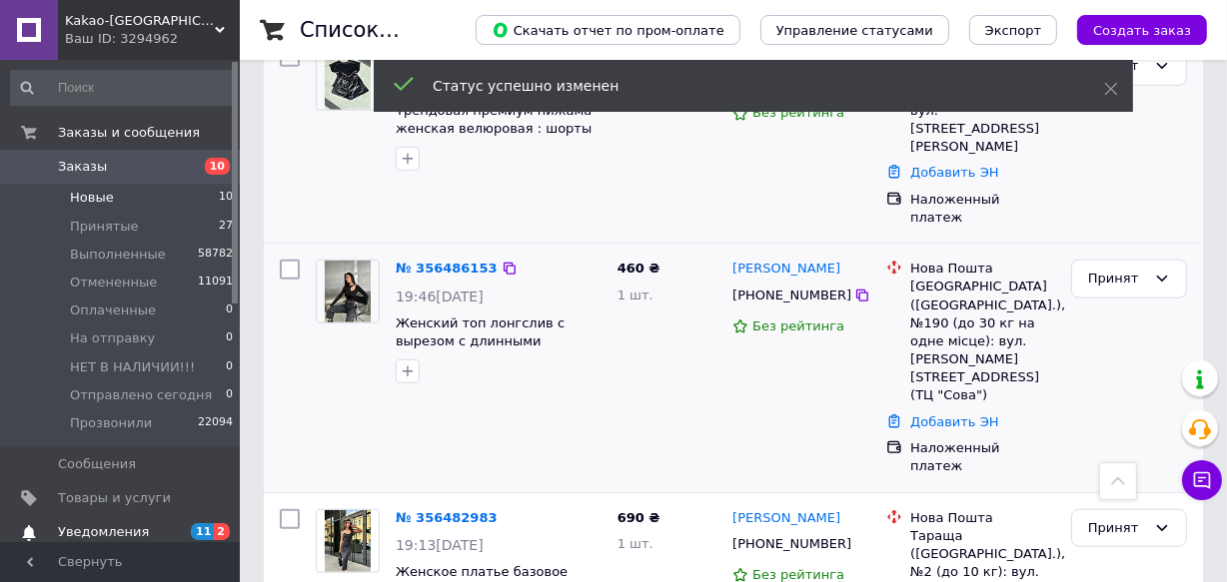
click at [119, 527] on span "Уведомления" at bounding box center [103, 532] width 91 height 18
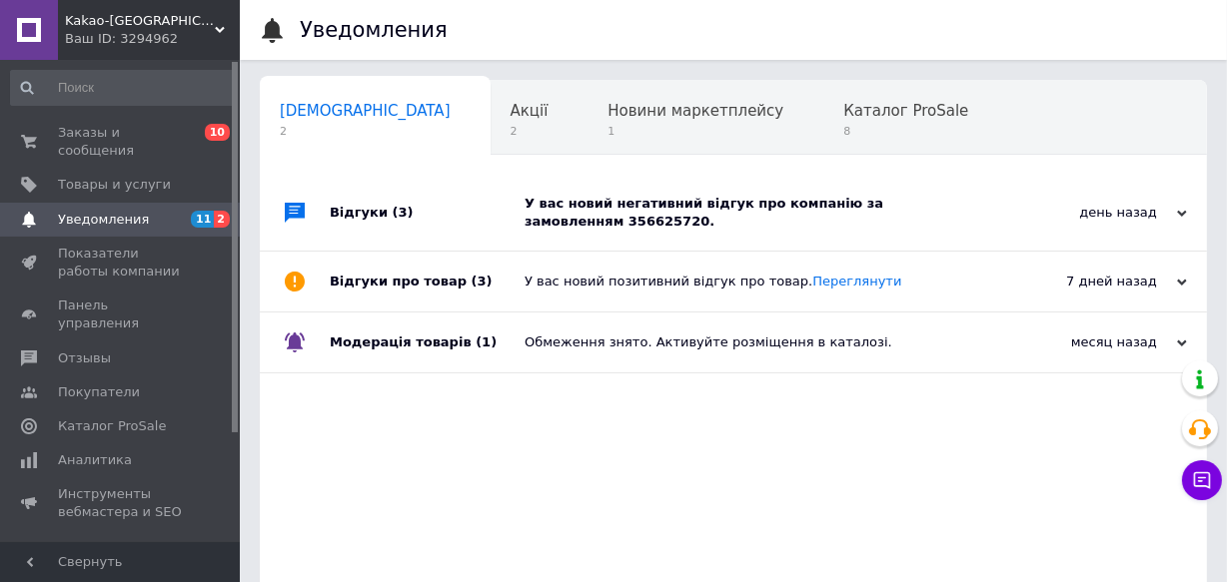
scroll to position [0, 10]
click at [980, 215] on div "У вас новий негативний відгук про компанію за замовленням 356625720." at bounding box center [755, 213] width 462 height 36
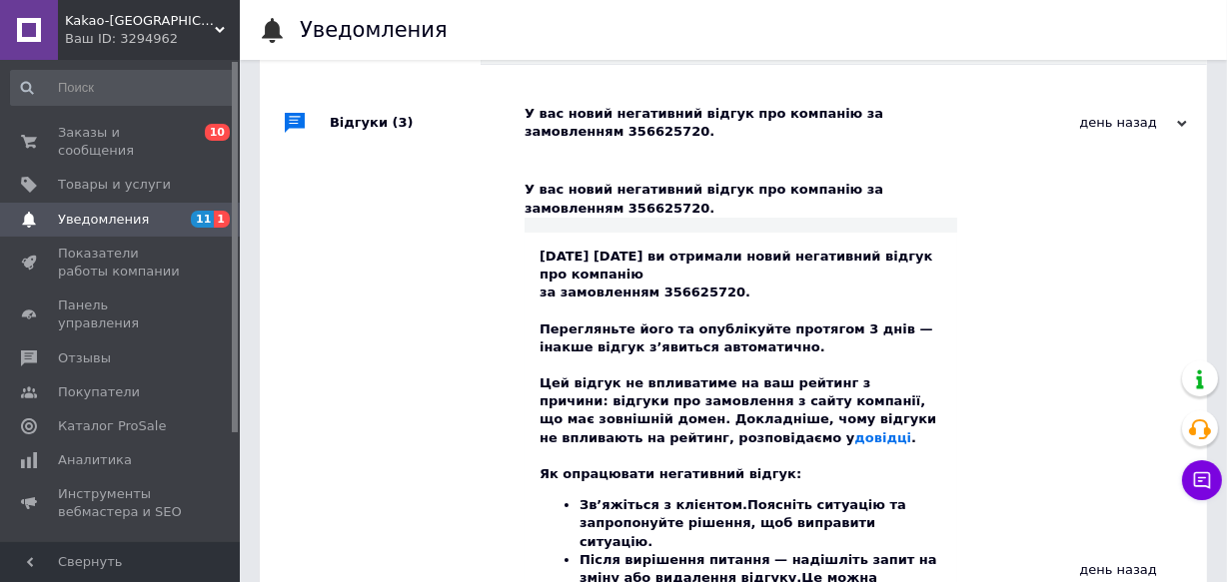
scroll to position [272, 0]
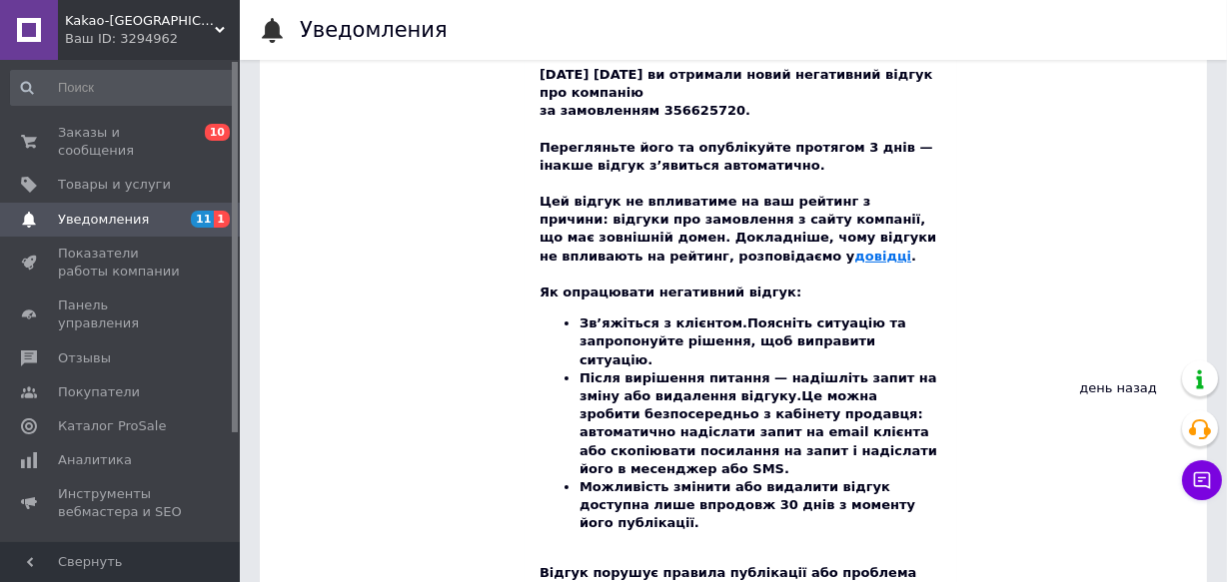
click at [854, 261] on link "довідці" at bounding box center [882, 256] width 57 height 15
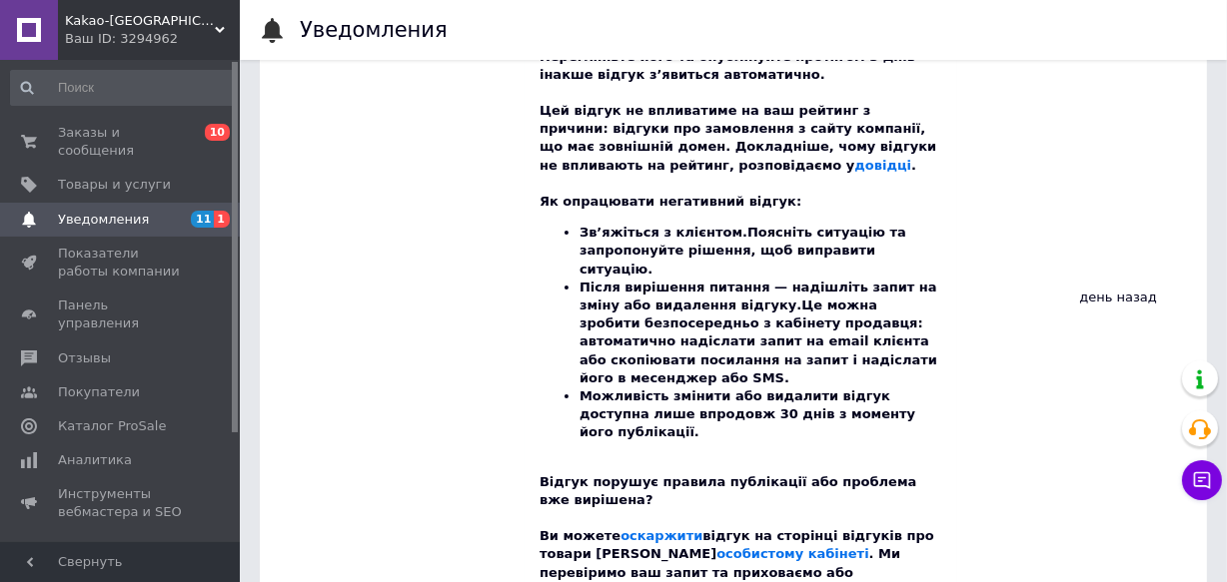
scroll to position [453, 0]
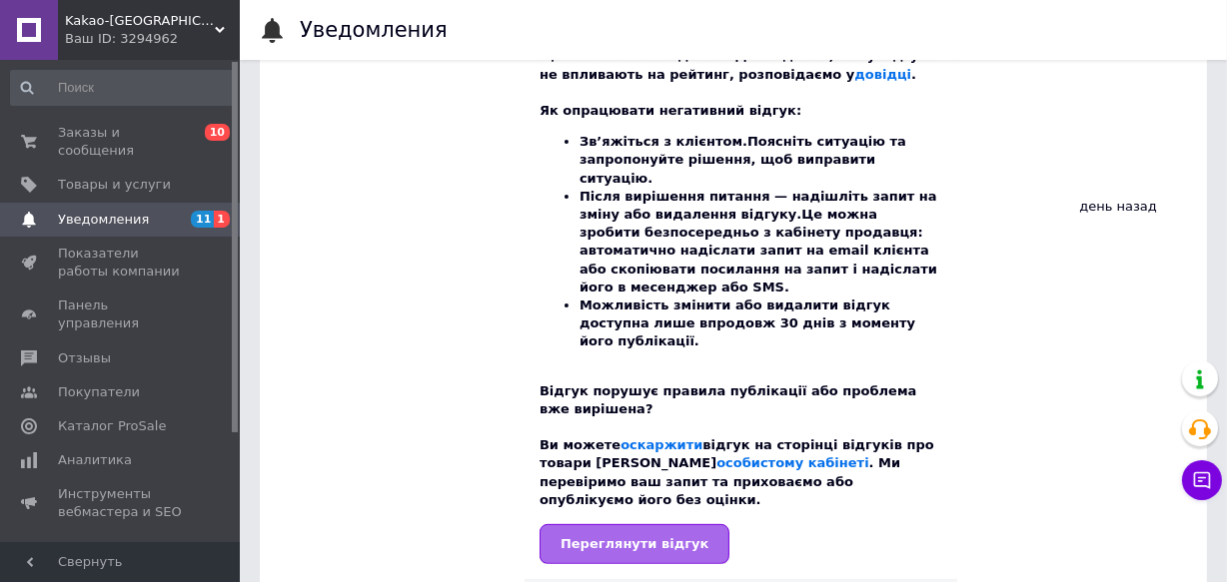
click at [652, 524] on link "Переглянути відгук" at bounding box center [634, 544] width 190 height 40
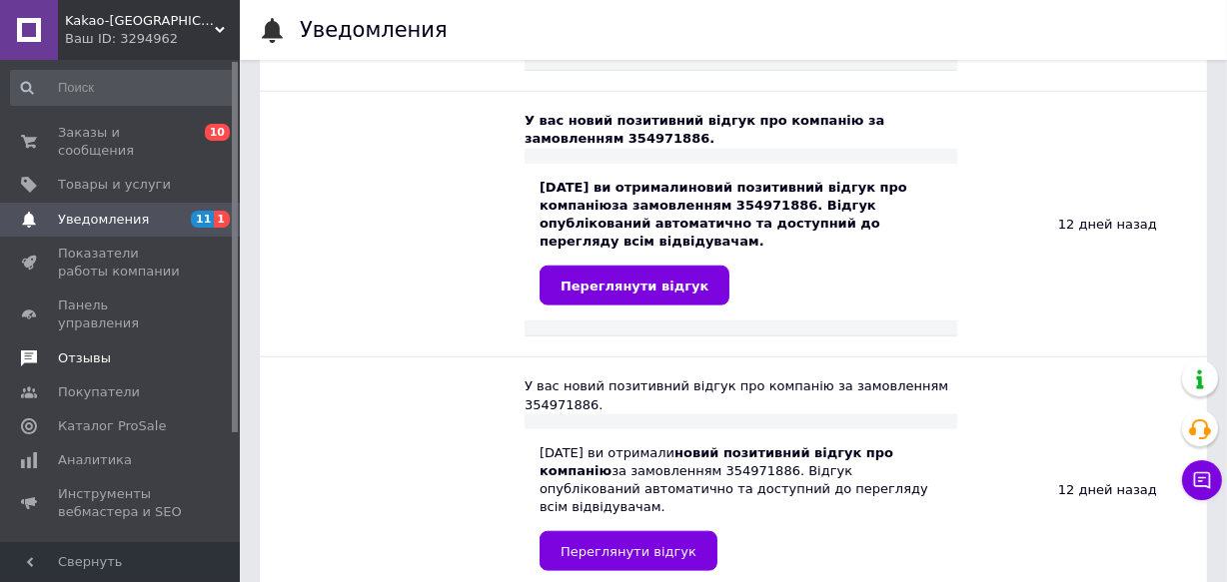
scroll to position [1147, 0]
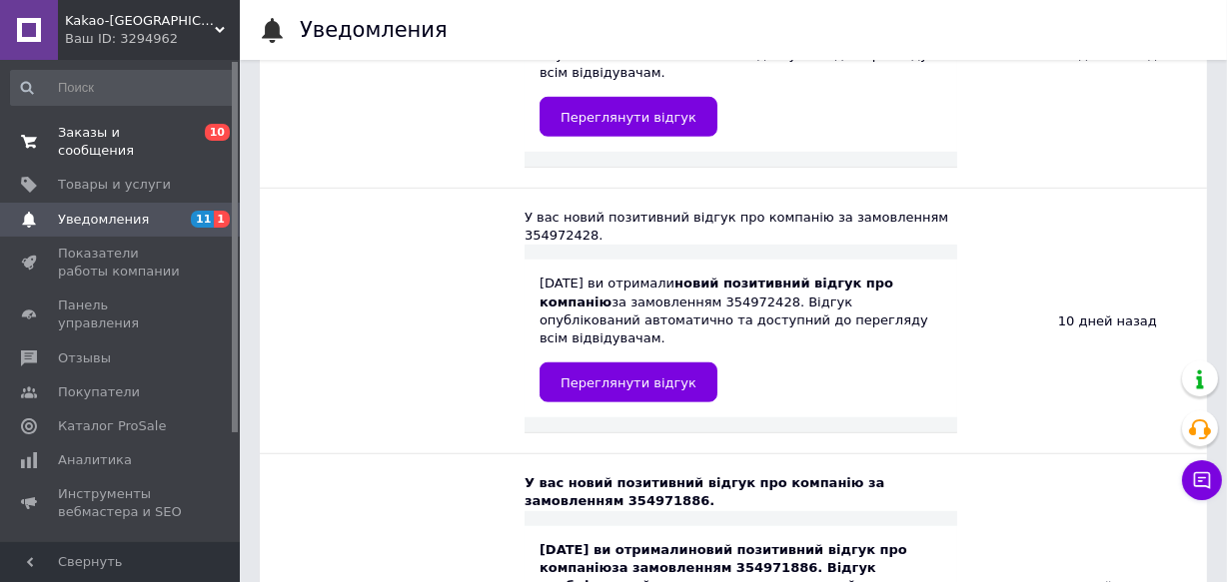
click at [157, 126] on span "Заказы и сообщения" at bounding box center [121, 142] width 127 height 36
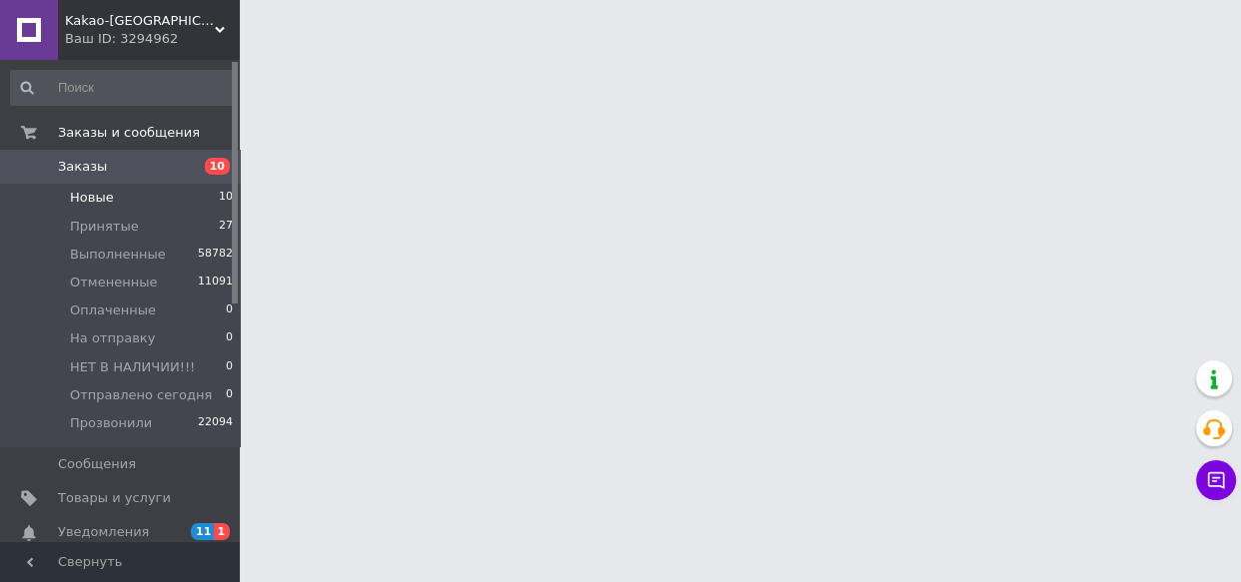
click at [109, 190] on li "Новые 10" at bounding box center [122, 198] width 245 height 28
click at [121, 220] on span "Принятые" at bounding box center [104, 227] width 69 height 18
click at [137, 229] on li "Принятые 27" at bounding box center [122, 227] width 245 height 28
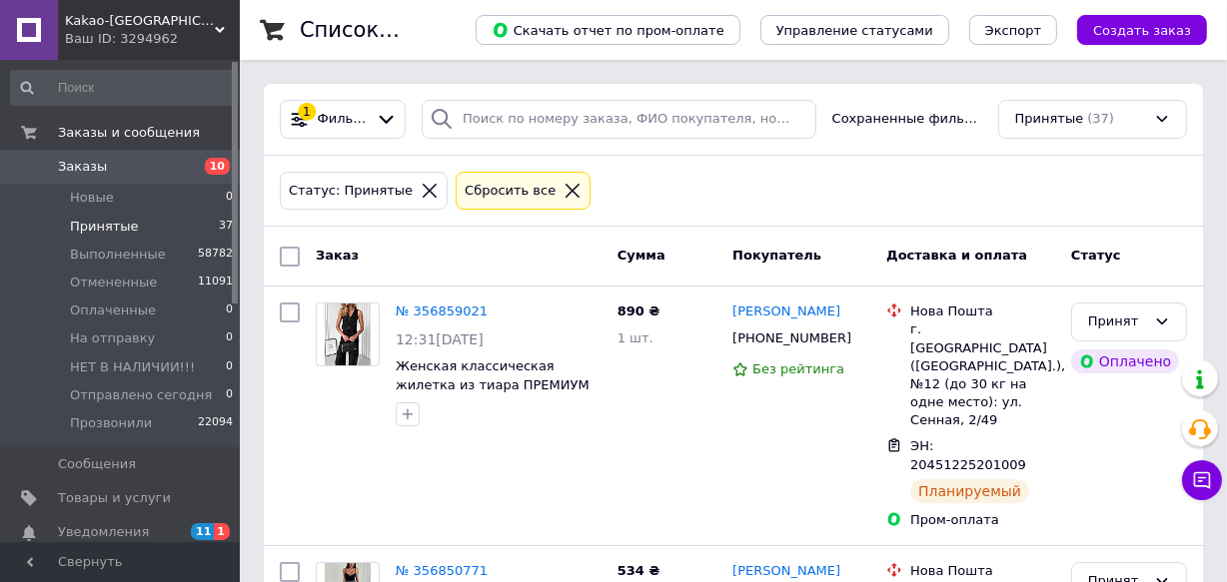
click at [133, 224] on li "Принятые 37" at bounding box center [122, 227] width 245 height 28
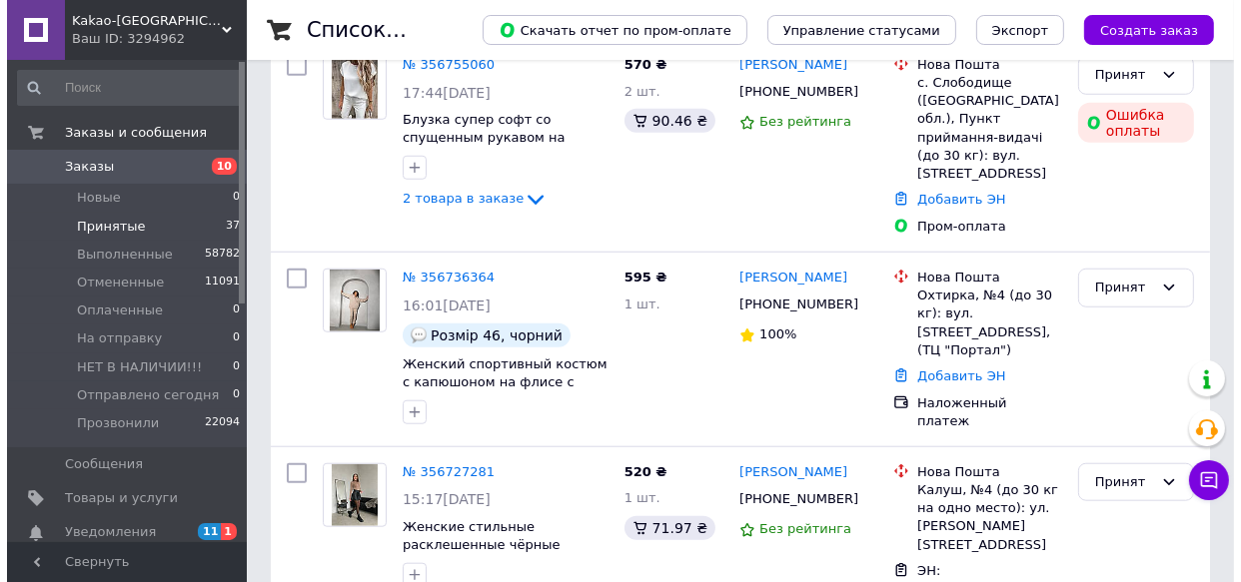
scroll to position [6565, 0]
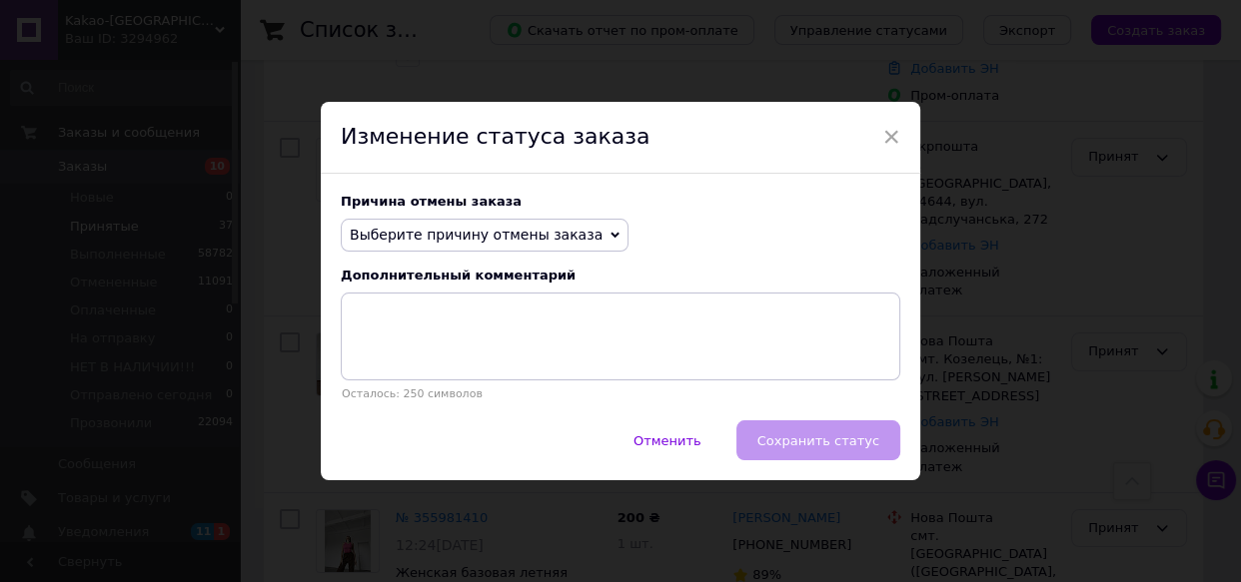
click at [471, 251] on span "Выберите причину отмены заказа" at bounding box center [485, 236] width 288 height 34
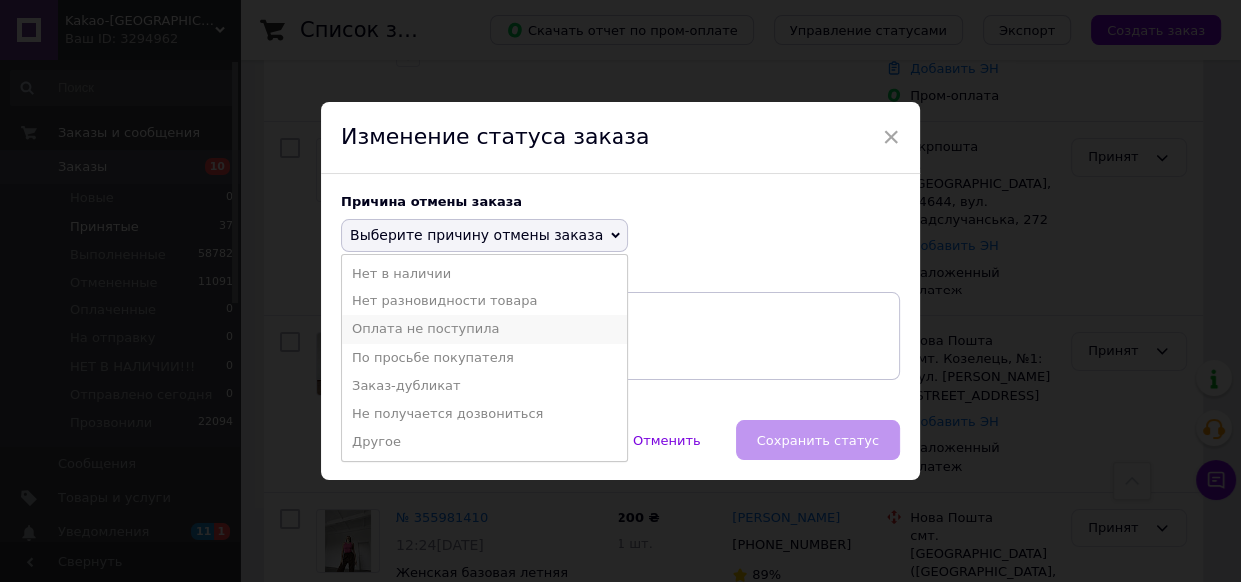
click at [472, 330] on li "Оплата не поступила" at bounding box center [485, 330] width 286 height 28
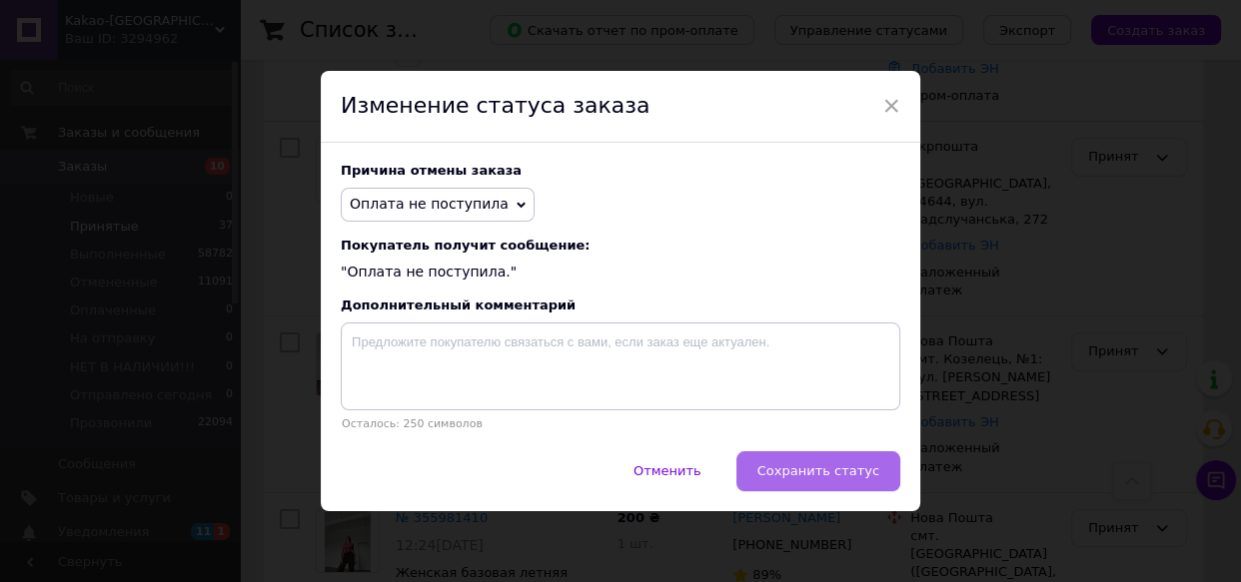
click at [871, 470] on span "Сохранить статус" at bounding box center [818, 470] width 122 height 15
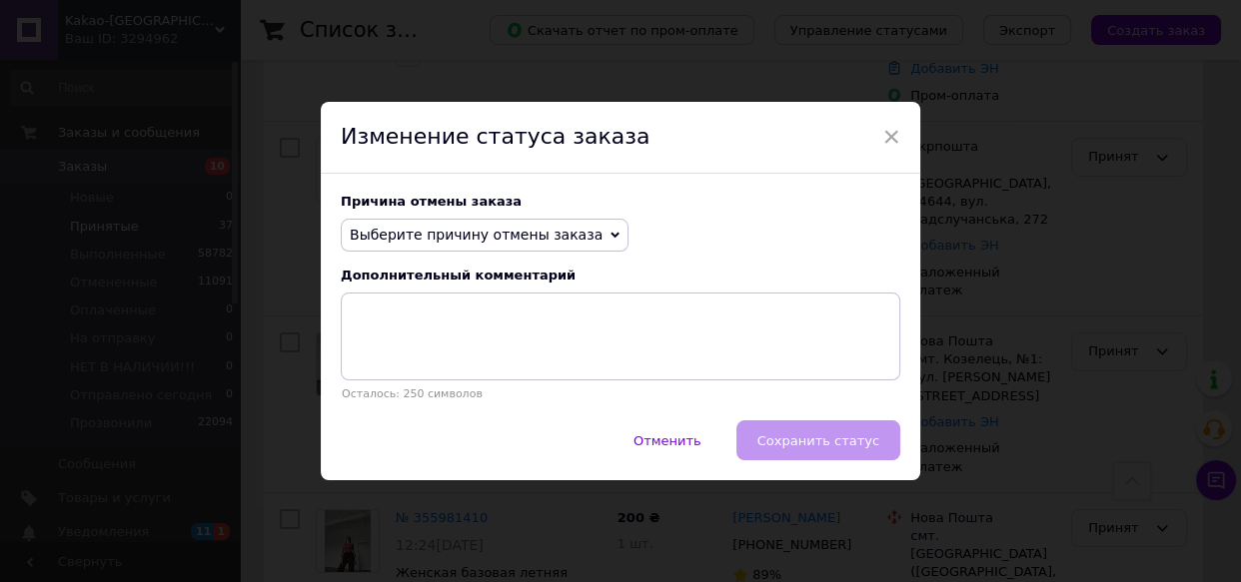
click at [530, 233] on span "Выберите причину отмены заказа" at bounding box center [476, 235] width 253 height 16
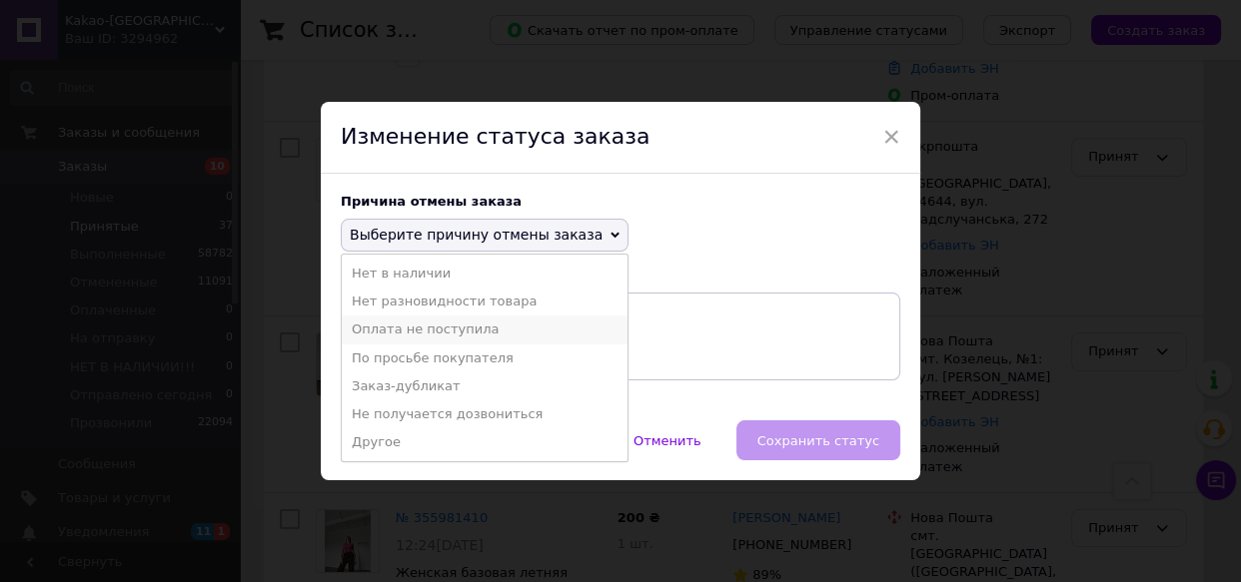
click at [481, 330] on li "Оплата не поступила" at bounding box center [485, 330] width 286 height 28
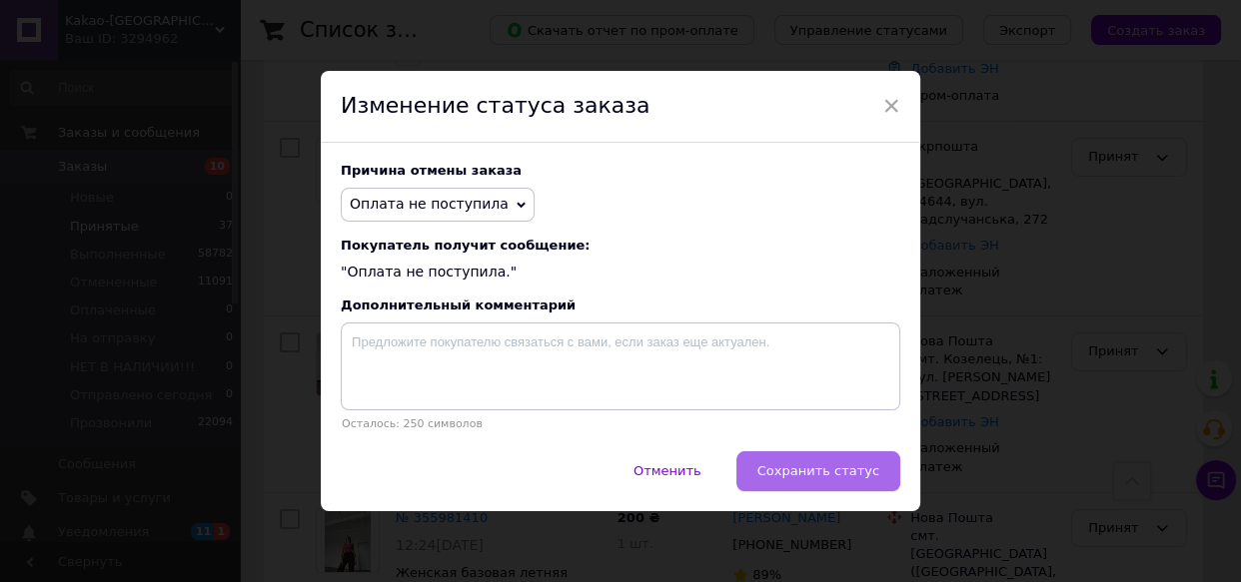
click at [796, 461] on button "Сохранить статус" at bounding box center [818, 471] width 164 height 40
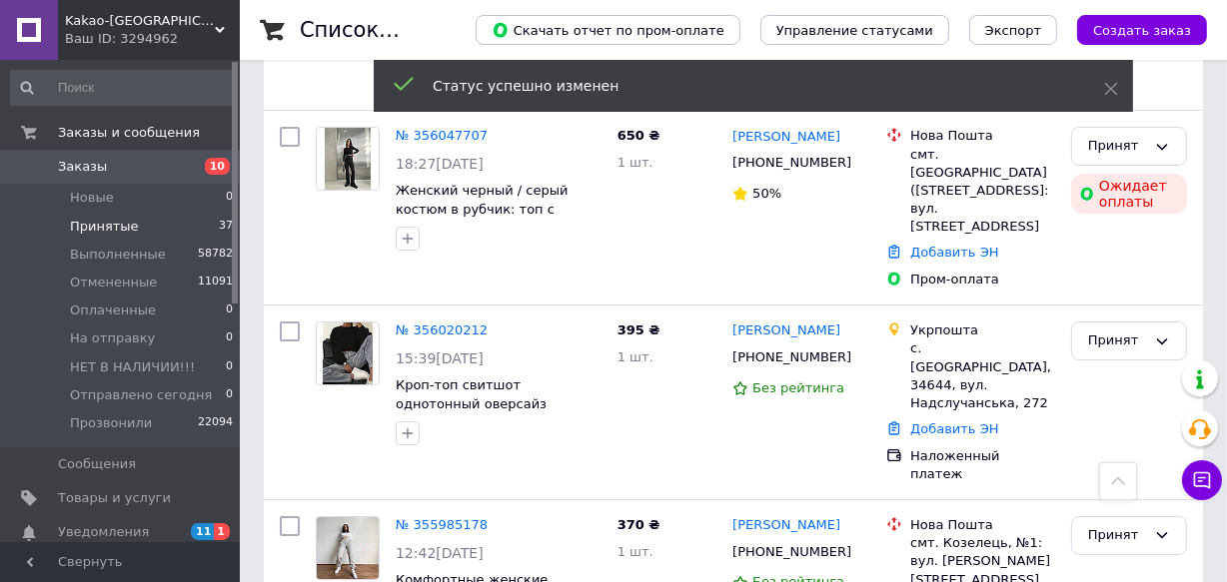
scroll to position [6381, 0]
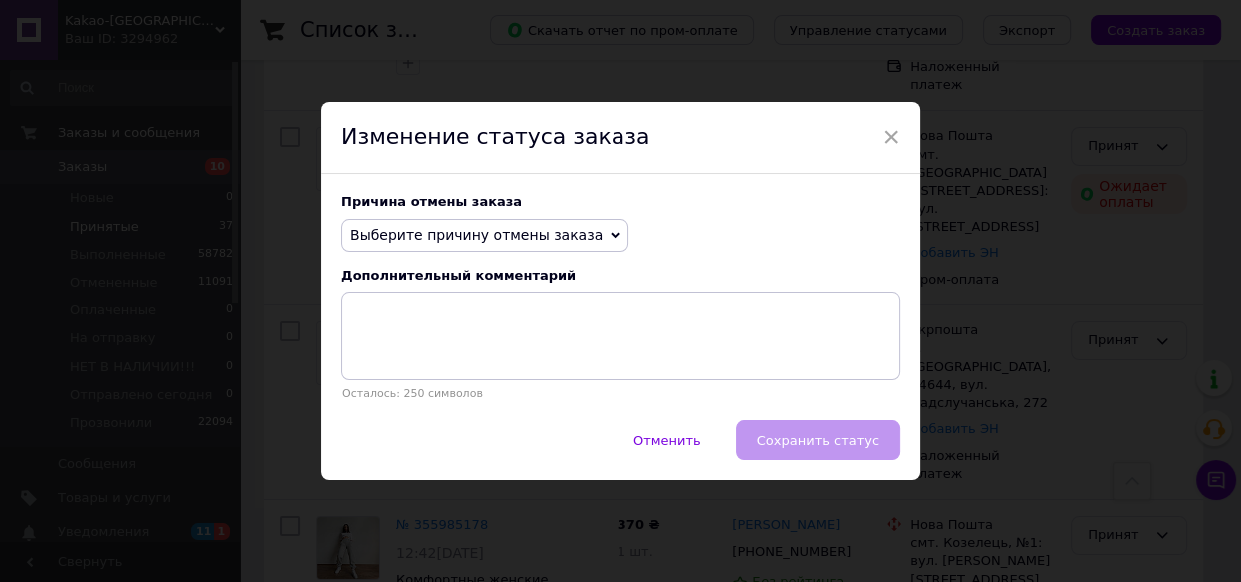
click at [532, 239] on span "Выберите причину отмены заказа" at bounding box center [476, 235] width 253 height 16
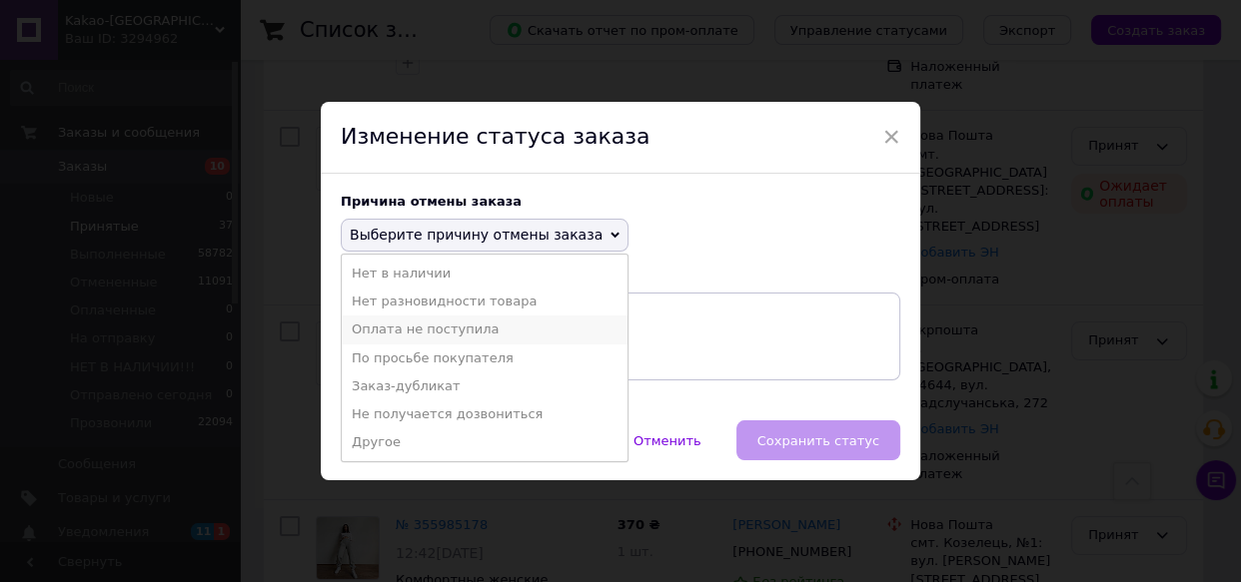
click at [489, 325] on li "Оплата не поступила" at bounding box center [485, 330] width 286 height 28
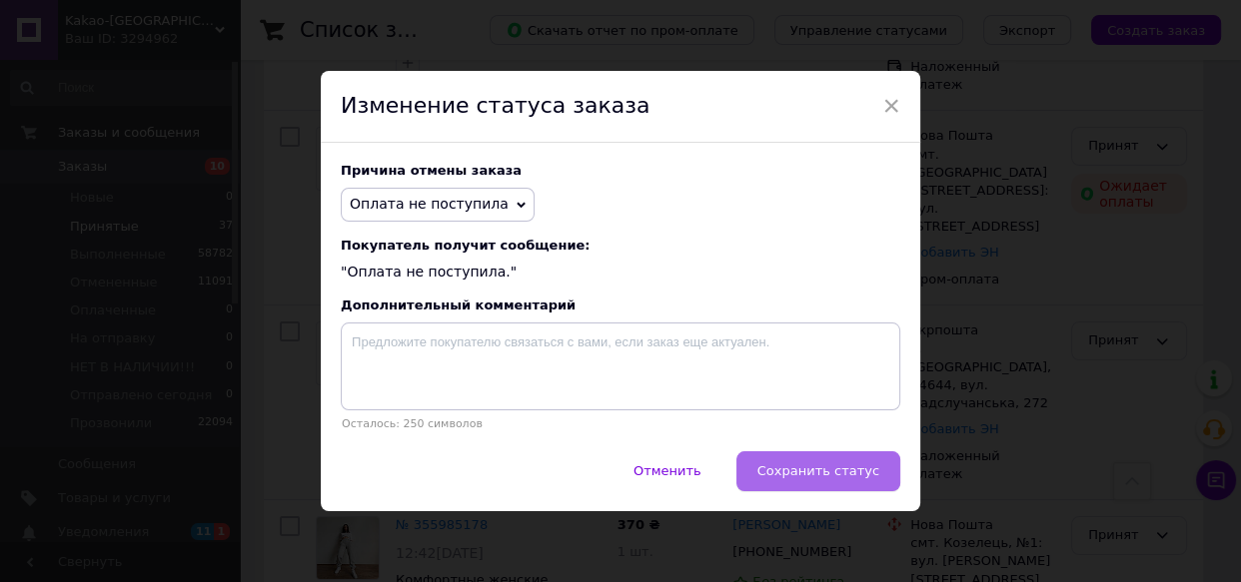
click at [830, 473] on span "Сохранить статус" at bounding box center [818, 470] width 122 height 15
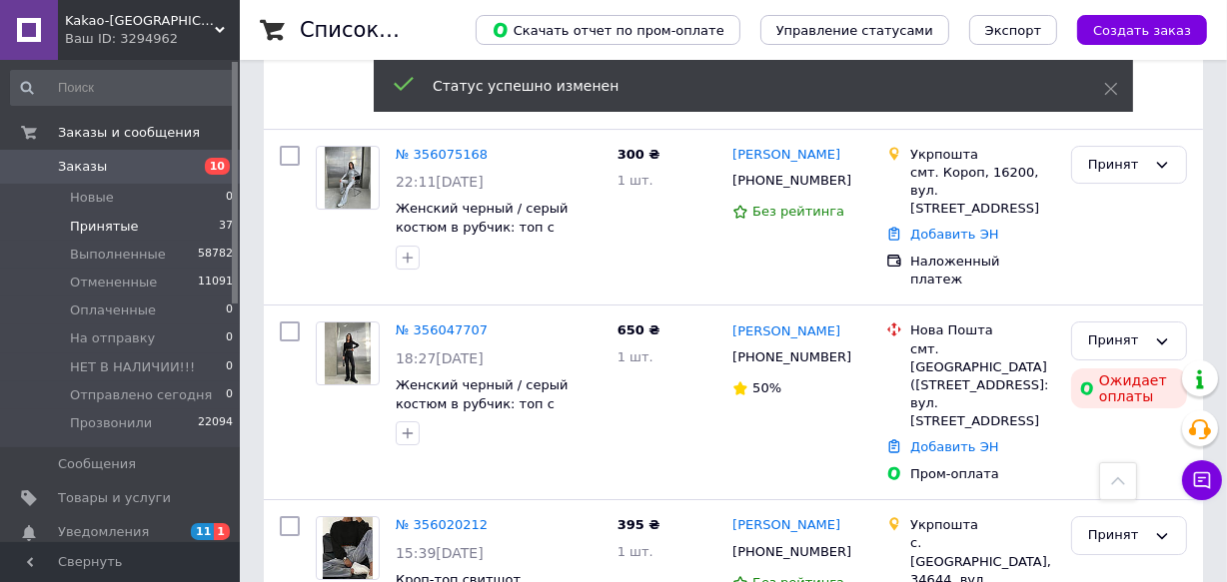
scroll to position [6290, 0]
